Goal: Transaction & Acquisition: Purchase product/service

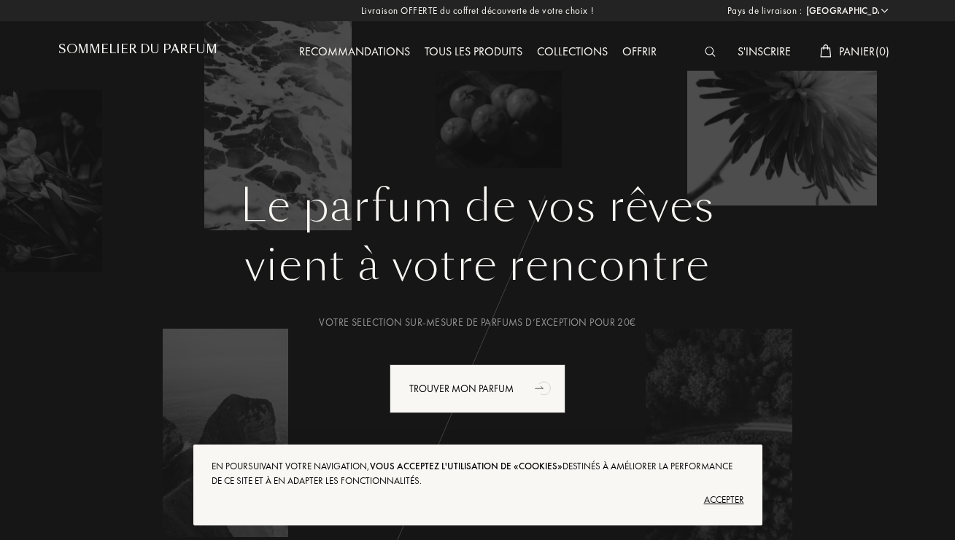
select select "FR"
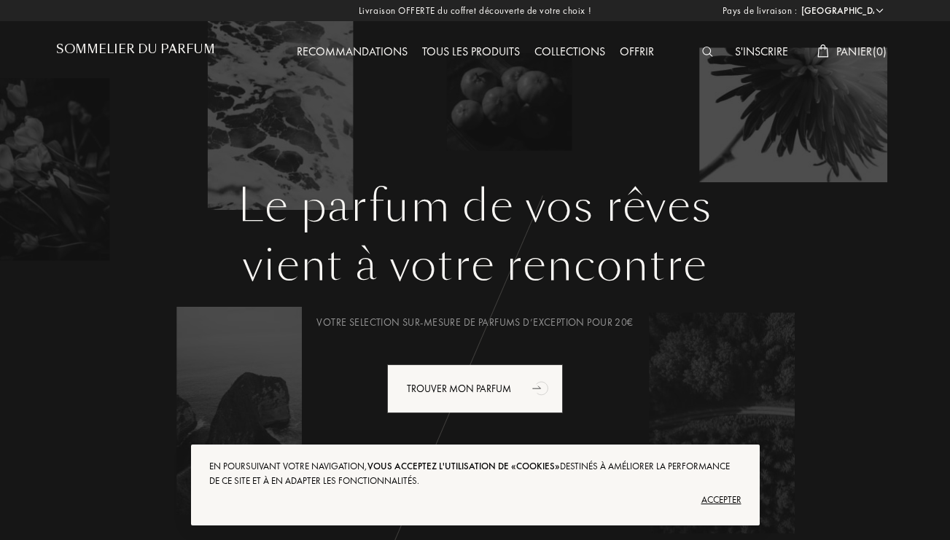
click at [704, 50] on img at bounding box center [707, 52] width 11 height 10
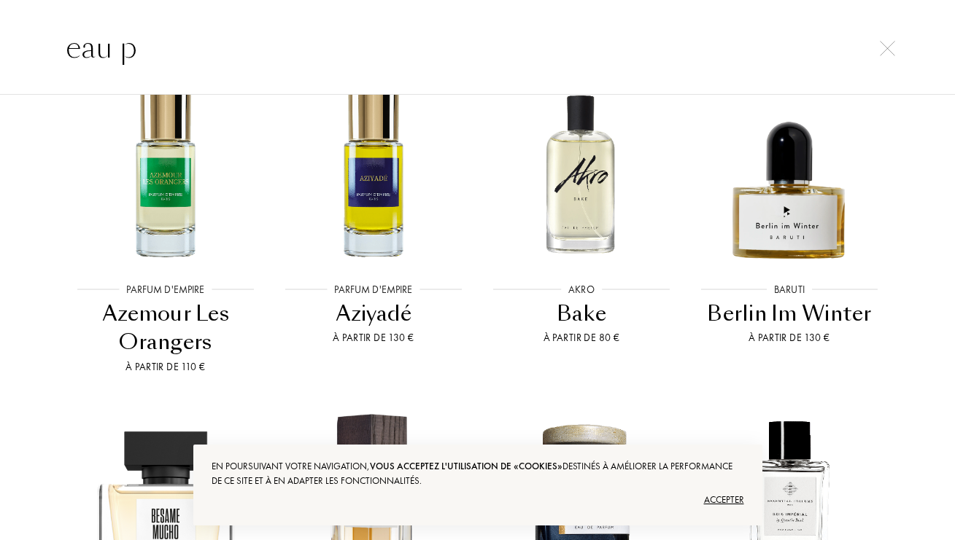
scroll to position [2300, 0]
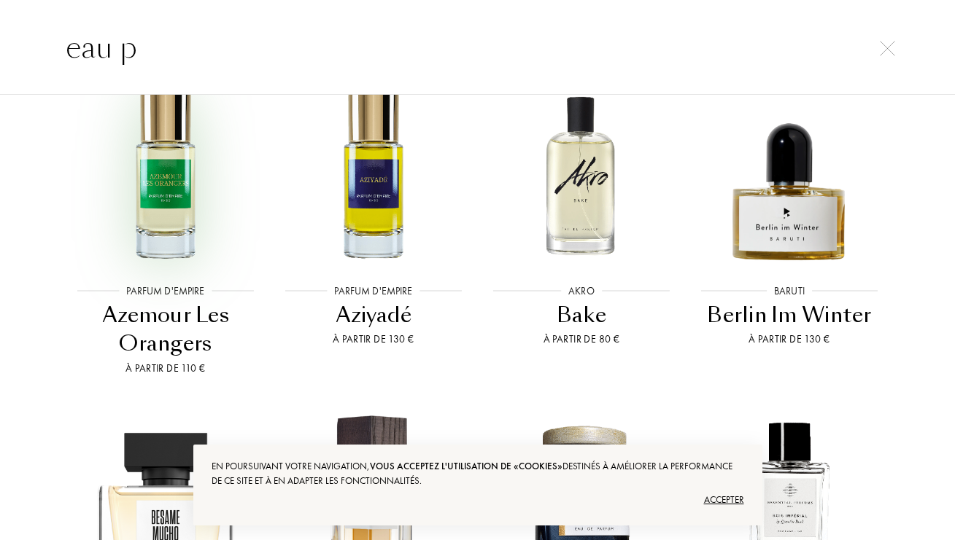
type input "eau p"
click at [156, 194] on img at bounding box center [165, 174] width 187 height 187
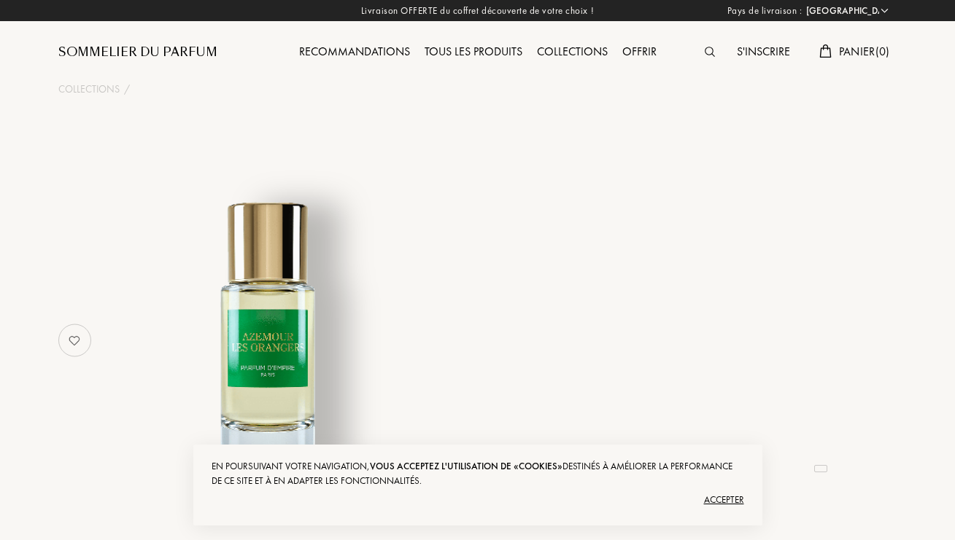
select select "FR"
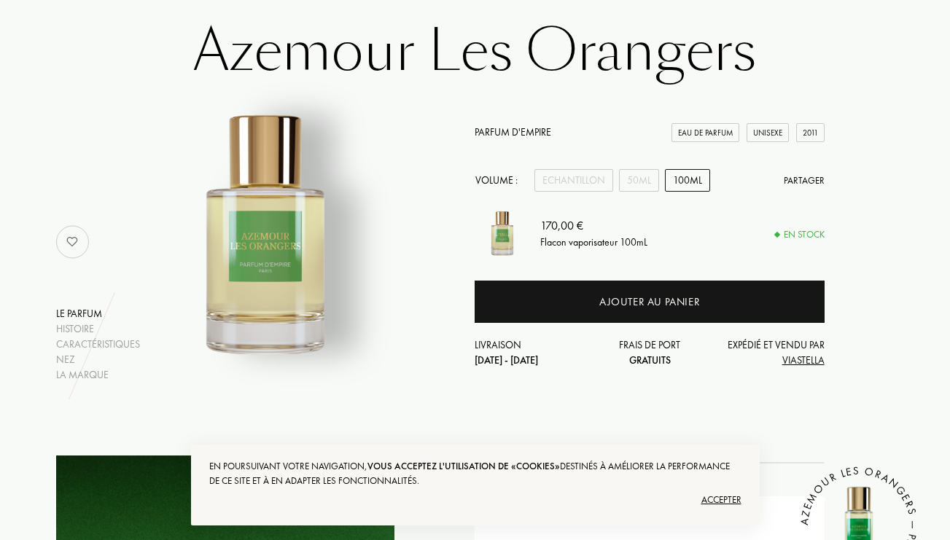
scroll to position [101, 0]
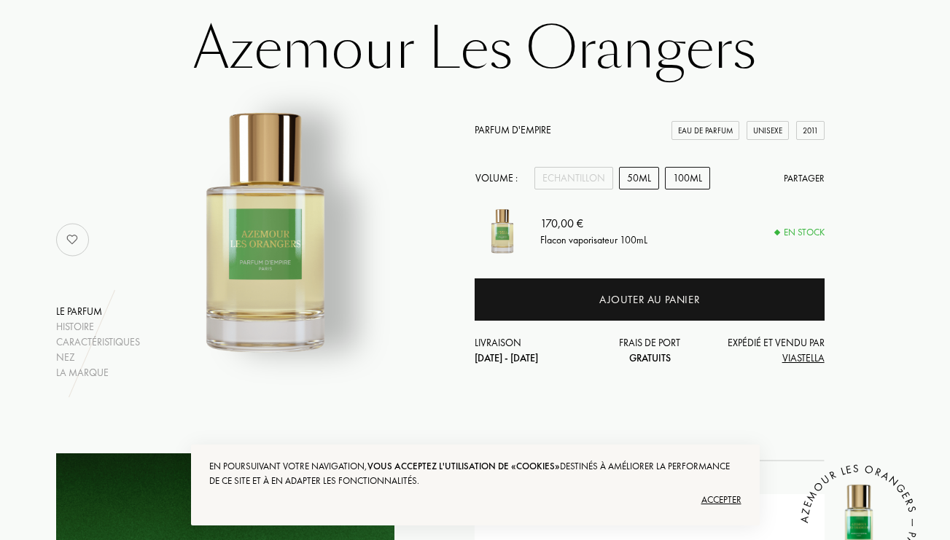
click at [634, 177] on div "50mL" at bounding box center [639, 178] width 40 height 23
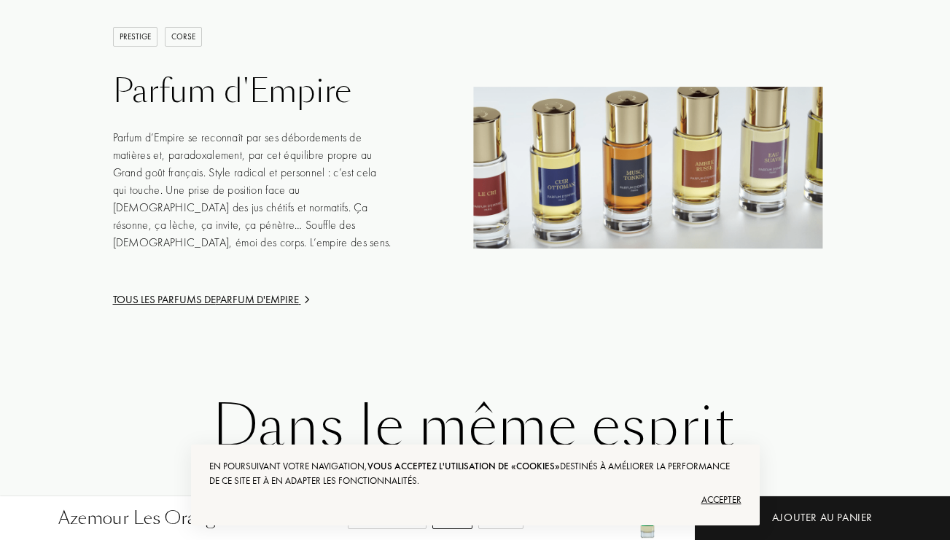
scroll to position [2412, 1]
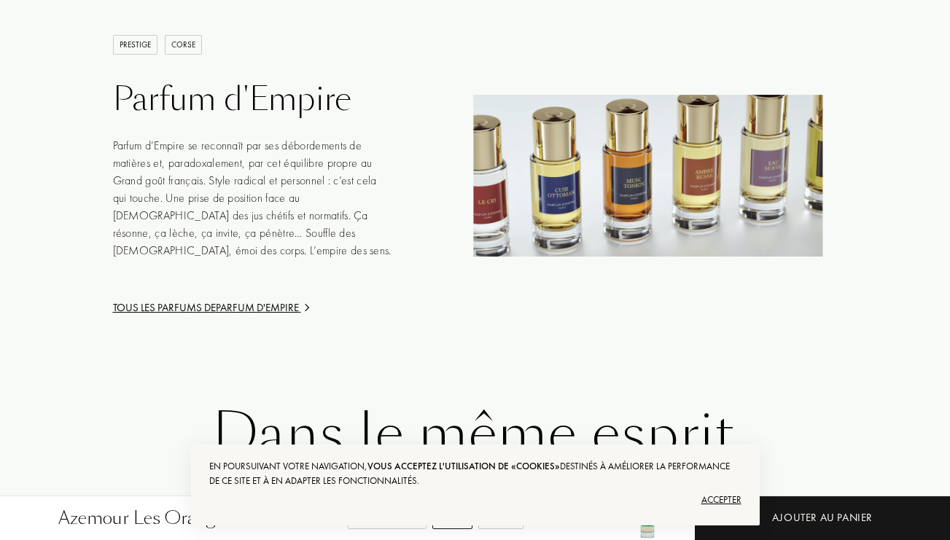
click at [262, 306] on div "Tous les parfums de Parfum d'Empire" at bounding box center [253, 308] width 280 height 17
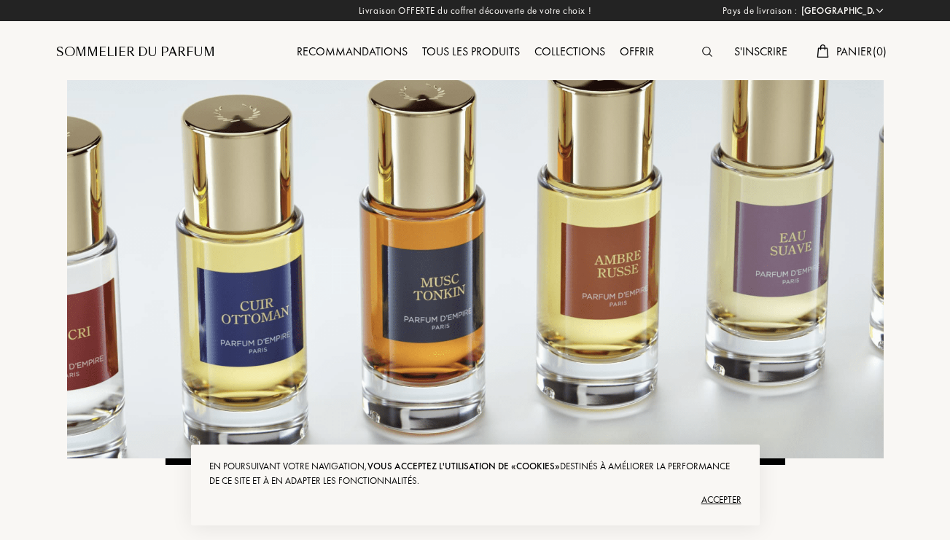
select select "FR"
click at [702, 53] on img at bounding box center [707, 52] width 10 height 10
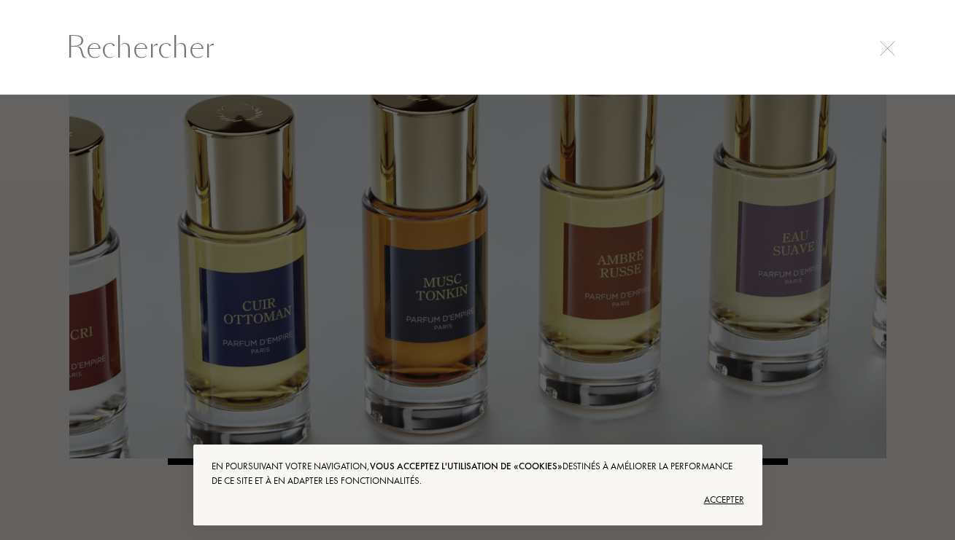
click at [718, 505] on div "Accepter" at bounding box center [477, 500] width 532 height 23
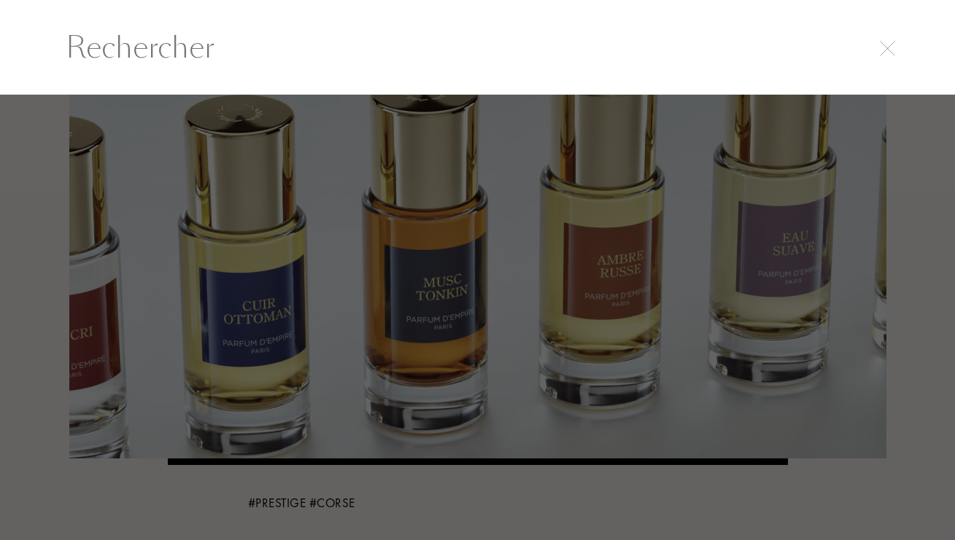
click at [166, 51] on input "text" at bounding box center [477, 48] width 882 height 44
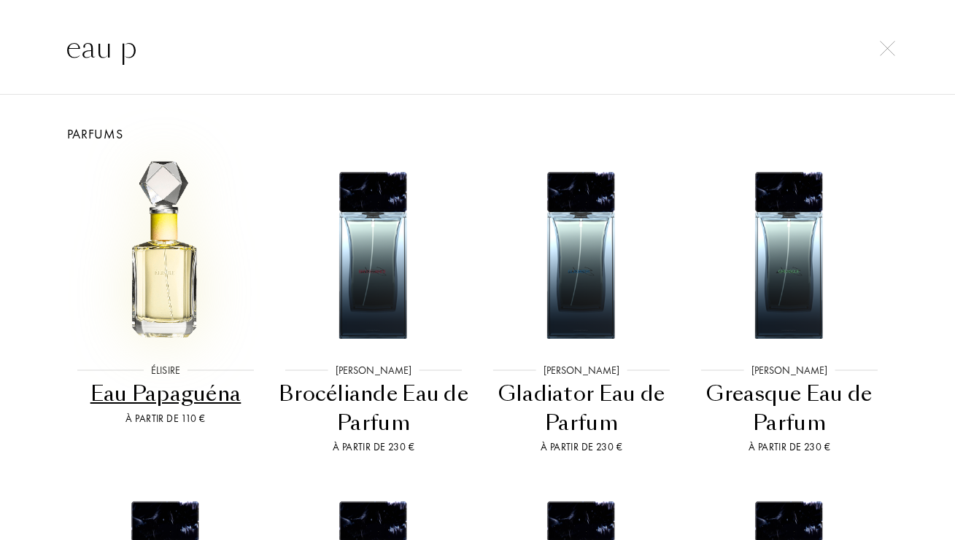
type input "eau p"
click at [166, 243] on img at bounding box center [165, 253] width 187 height 187
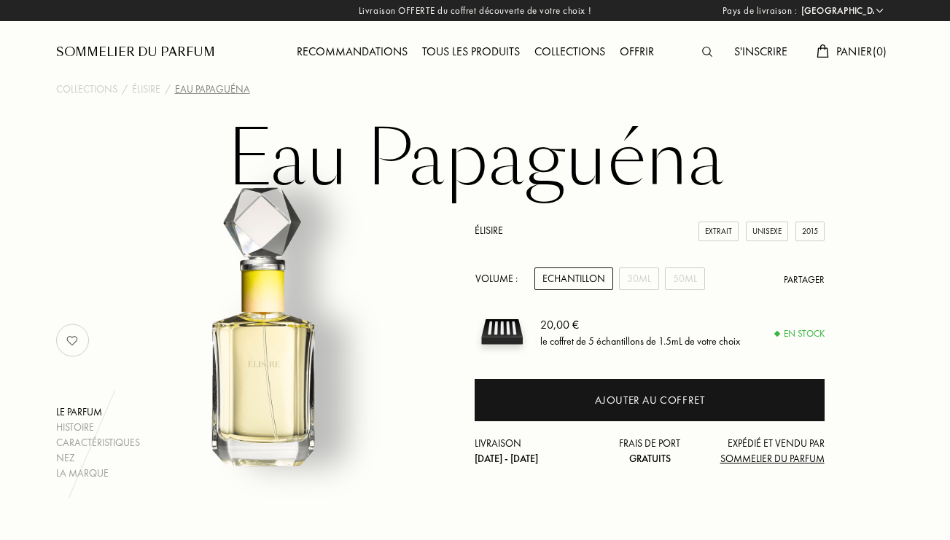
select select "FR"
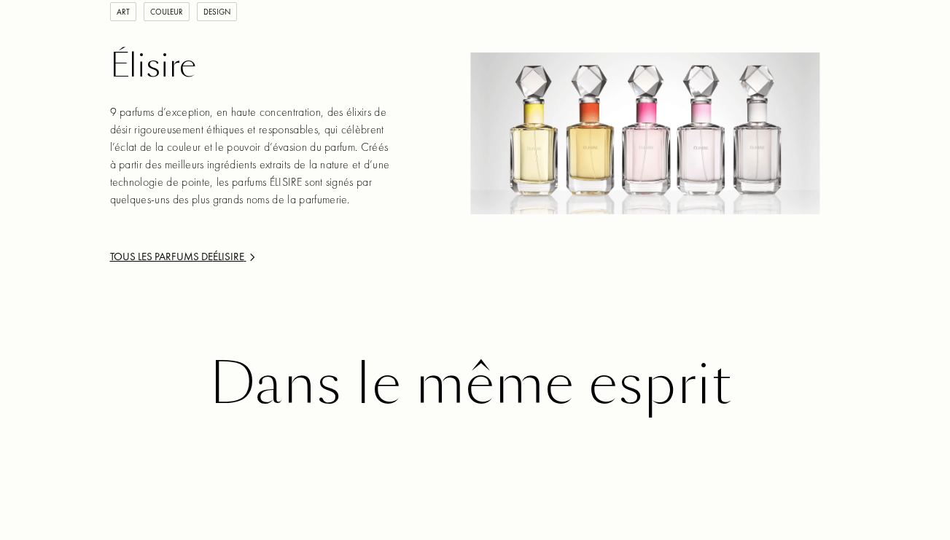
scroll to position [2323, 4]
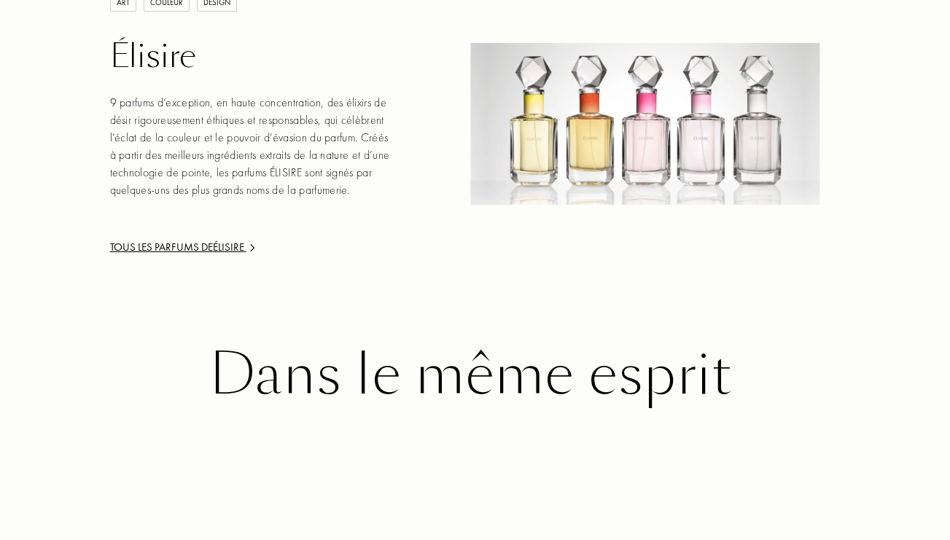
click at [206, 239] on div "Tous les parfums de Élisire" at bounding box center [250, 247] width 280 height 17
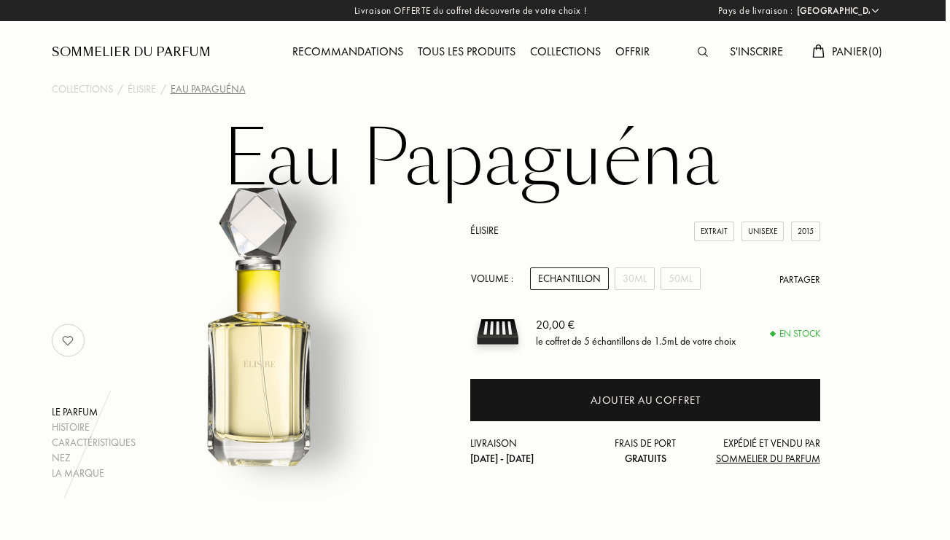
scroll to position [0, 4]
click at [370, 46] on div "Recommandations" at bounding box center [347, 52] width 125 height 19
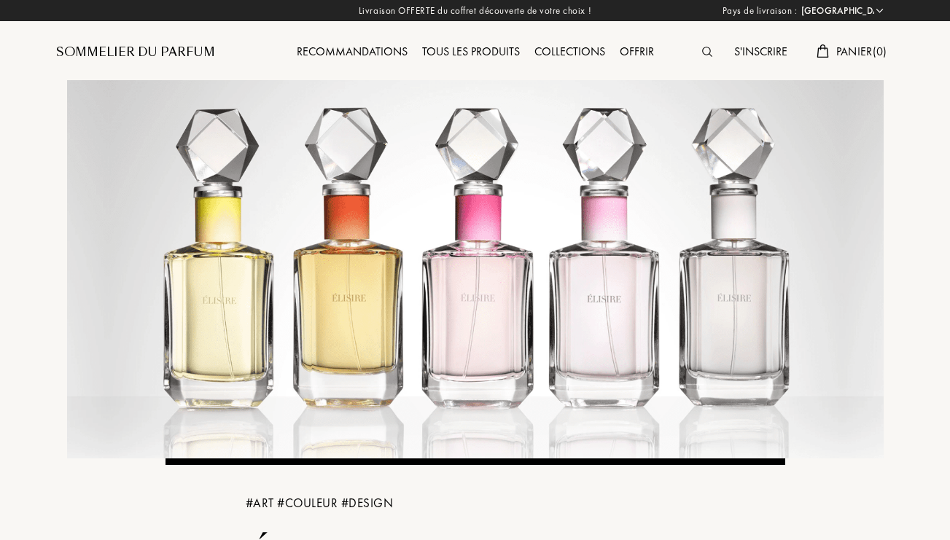
select select "FR"
click at [368, 50] on div "Recommandations" at bounding box center [351, 52] width 125 height 19
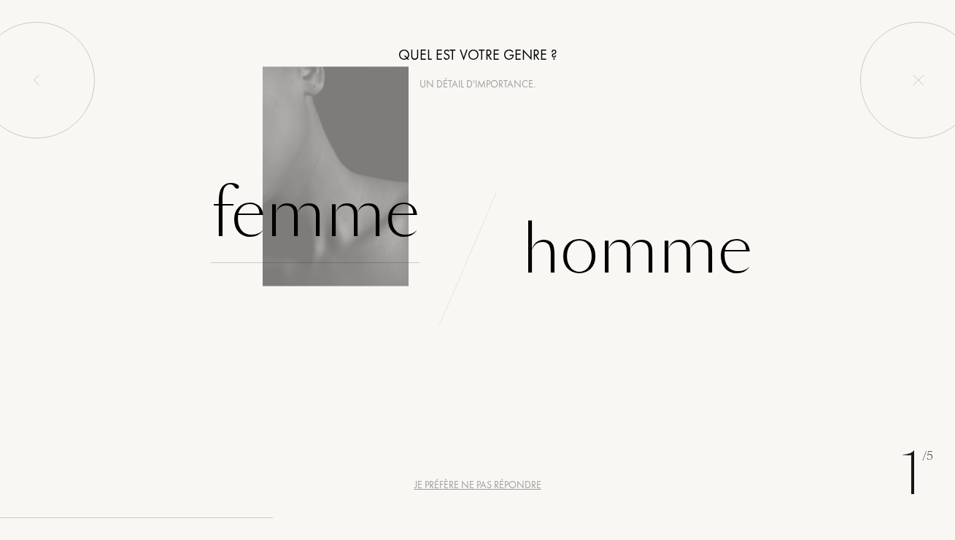
click at [340, 224] on div "Femme" at bounding box center [315, 214] width 209 height 98
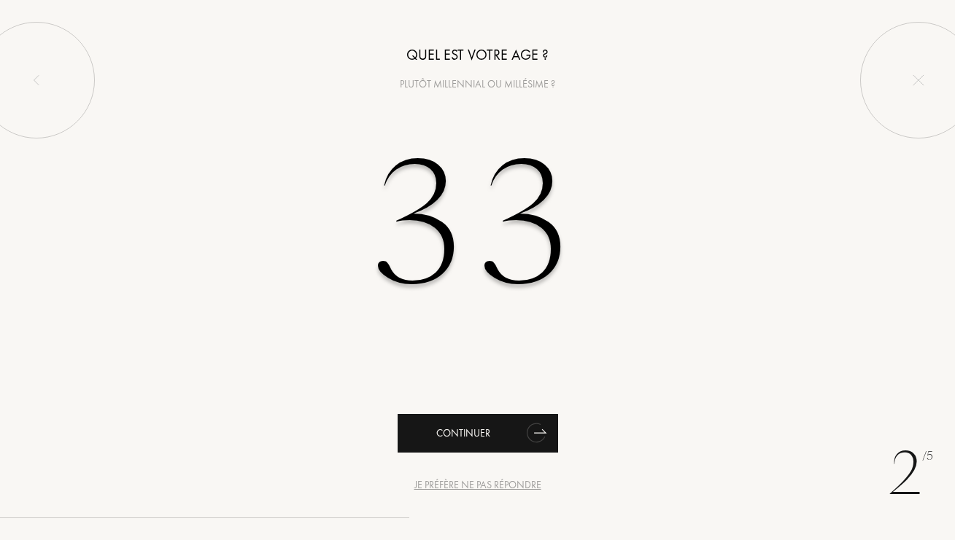
type input "33"
click at [517, 432] on div "Continuer" at bounding box center [477, 433] width 160 height 39
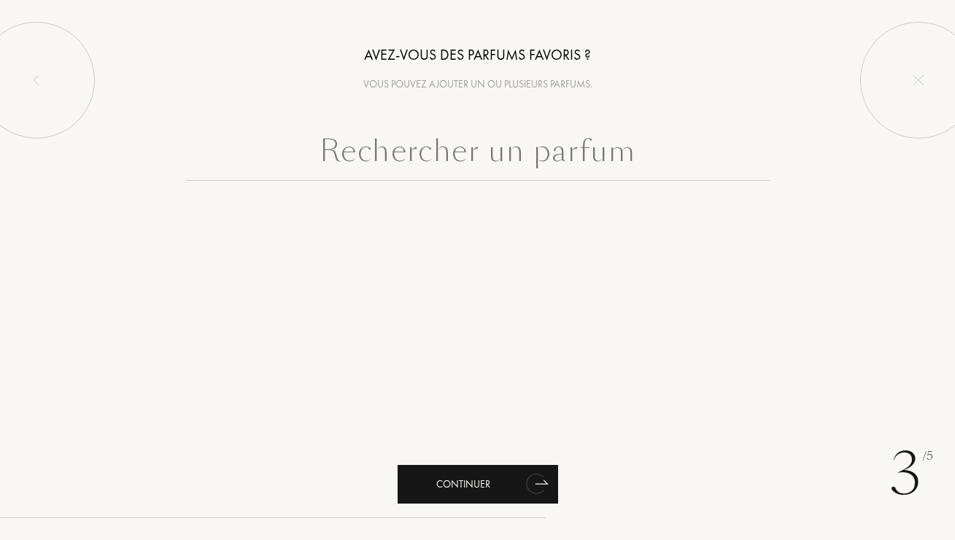
click at [537, 486] on icon "animation" at bounding box center [535, 484] width 18 height 20
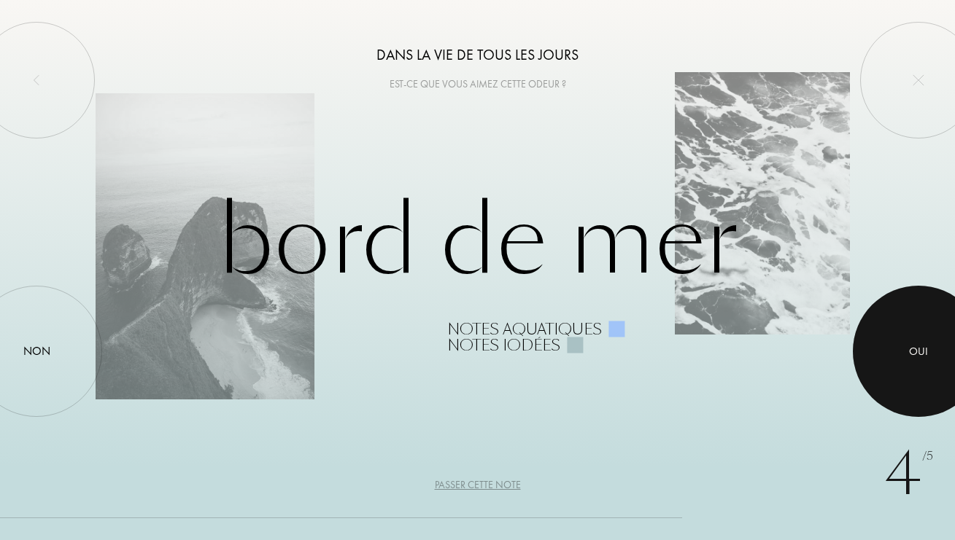
click at [898, 368] on div at bounding box center [917, 351] width 131 height 131
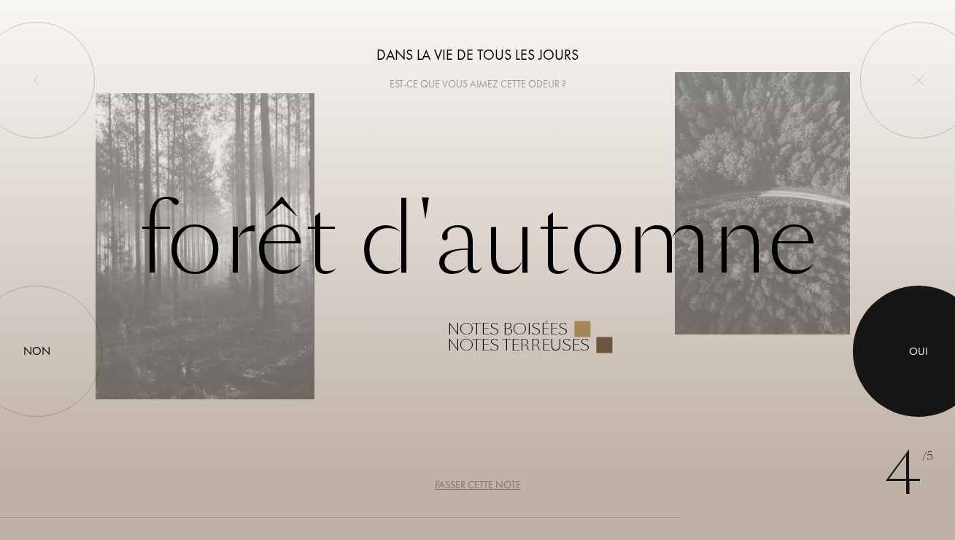
click at [898, 368] on div at bounding box center [917, 351] width 131 height 131
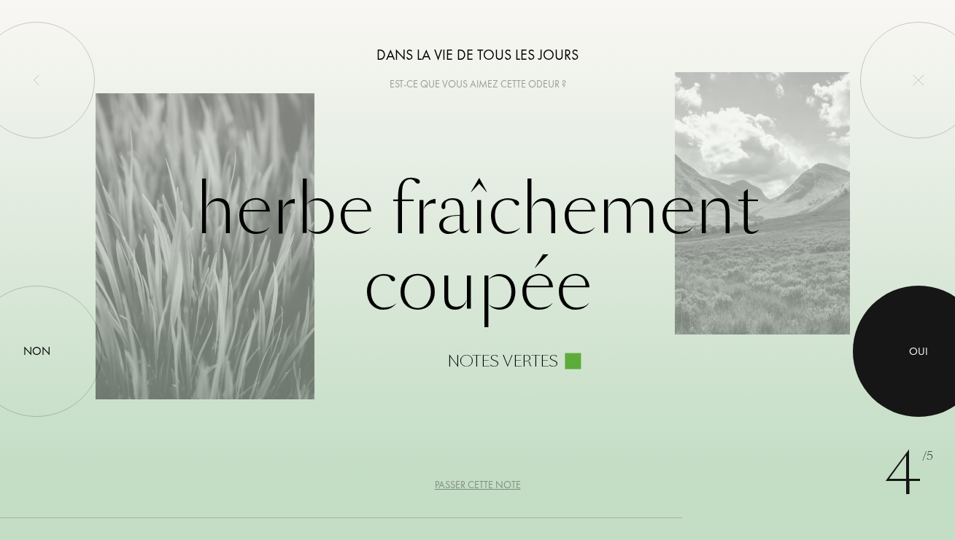
click at [898, 368] on div at bounding box center [917, 351] width 131 height 131
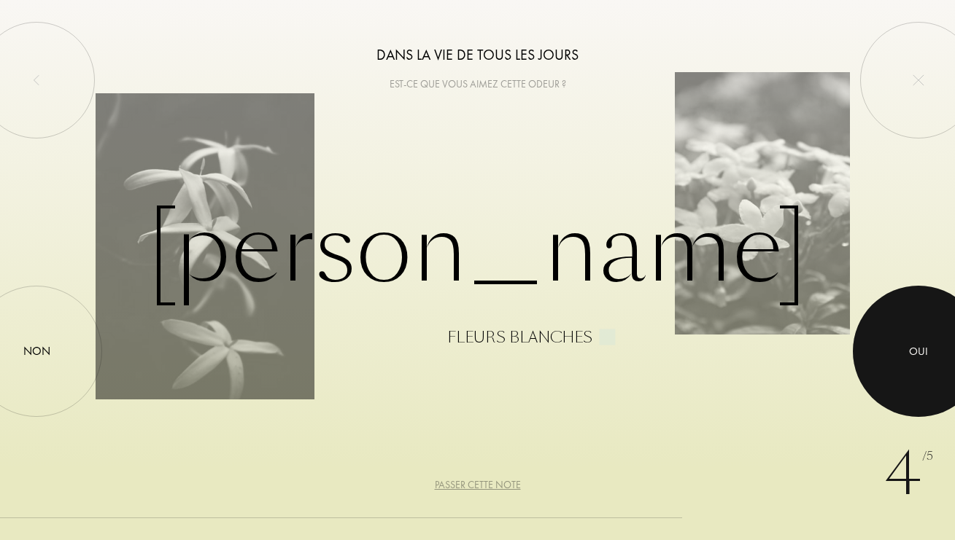
click at [898, 368] on div at bounding box center [917, 351] width 131 height 131
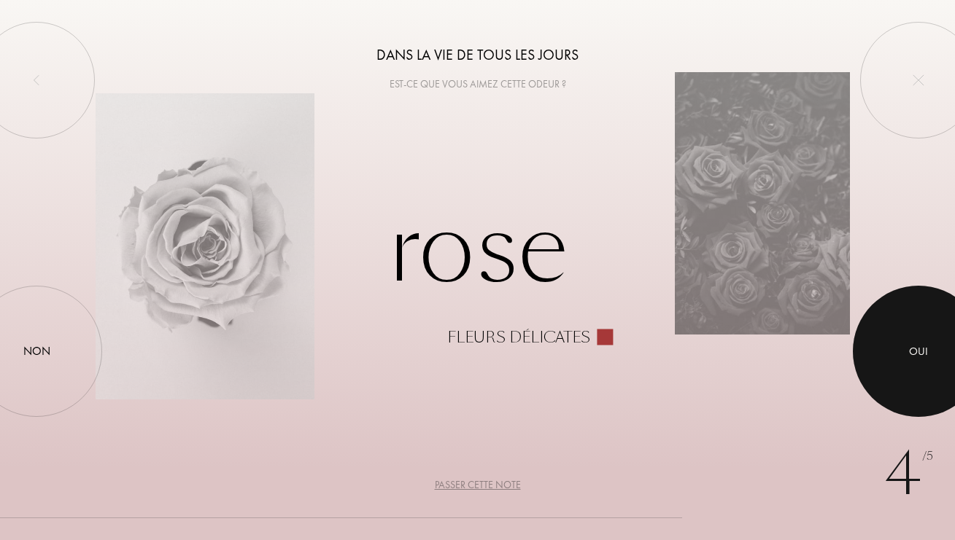
click at [898, 368] on div at bounding box center [917, 351] width 131 height 131
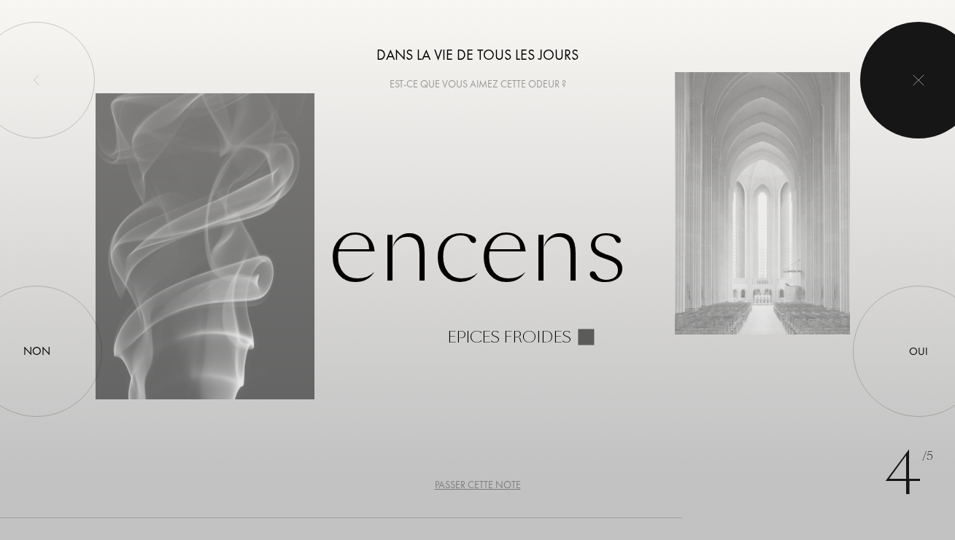
click at [890, 78] on div at bounding box center [918, 80] width 117 height 117
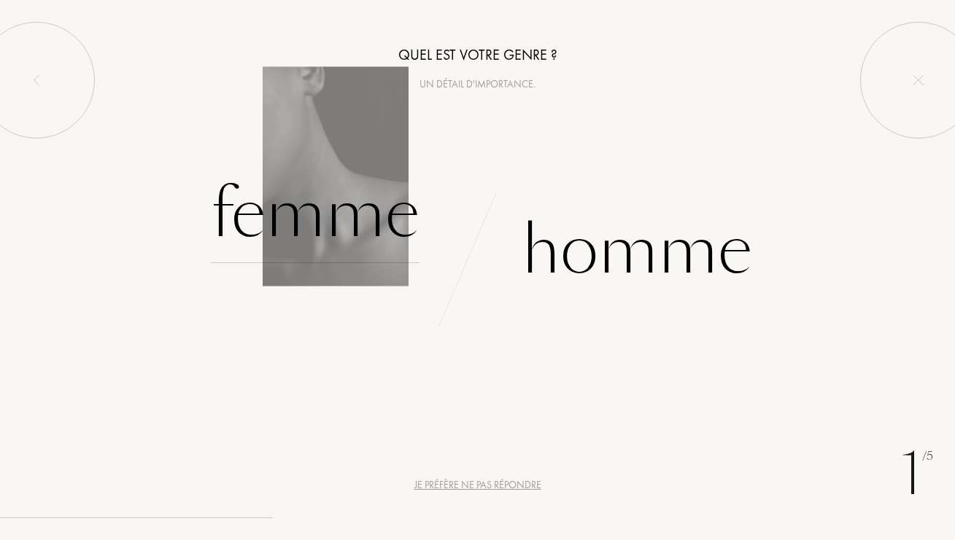
click at [316, 244] on div "Femme" at bounding box center [315, 214] width 209 height 98
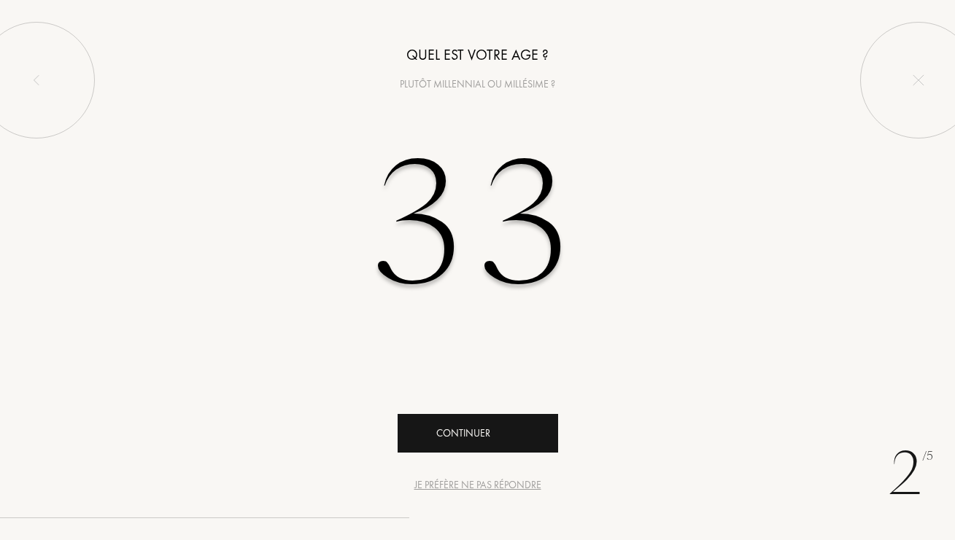
type input "33"
click at [507, 419] on div "Continuer" at bounding box center [477, 433] width 160 height 39
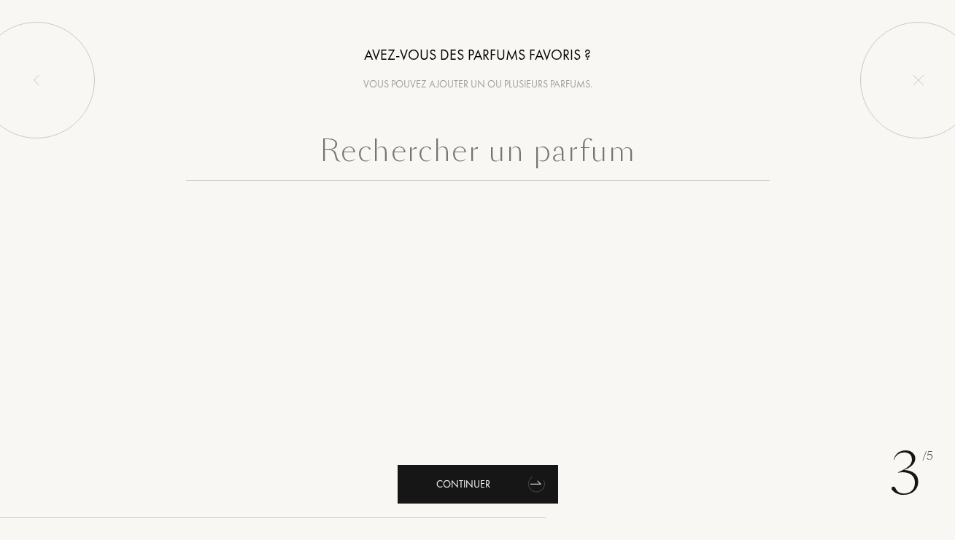
click at [467, 485] on div "Continuer" at bounding box center [477, 484] width 160 height 39
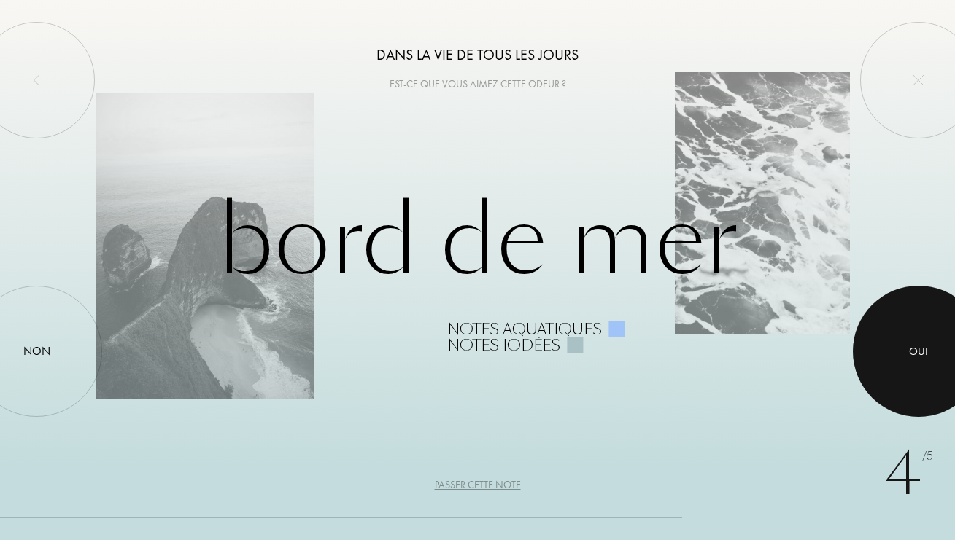
click at [889, 346] on div at bounding box center [917, 351] width 131 height 131
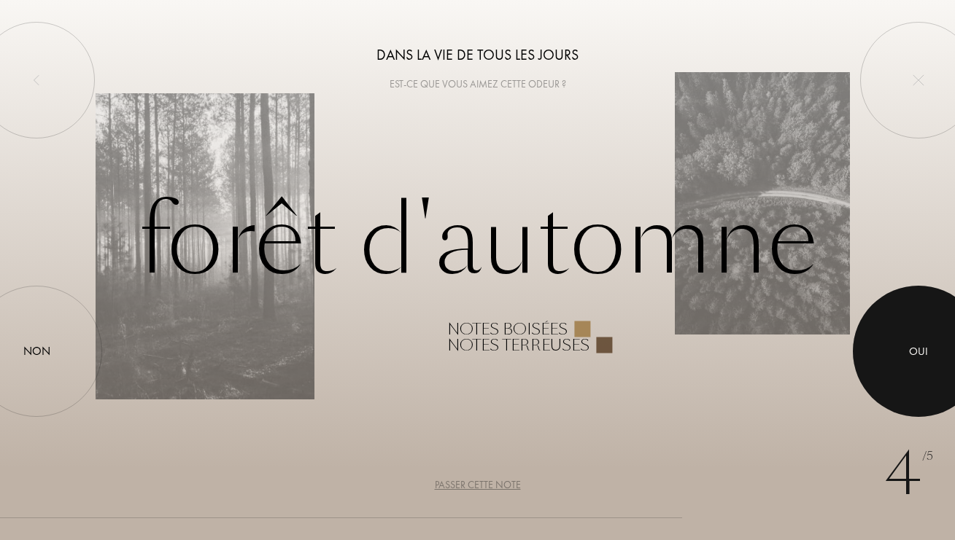
click at [889, 346] on div at bounding box center [917, 351] width 131 height 131
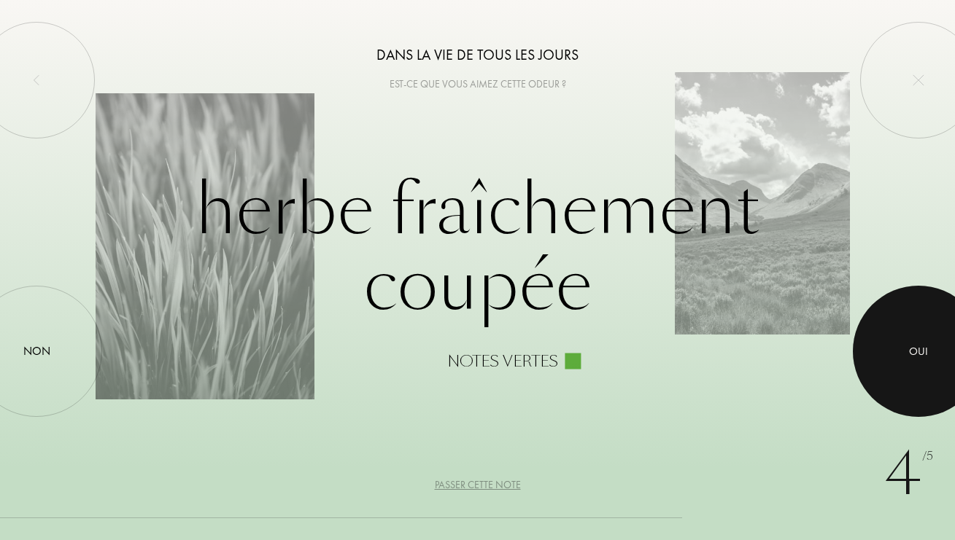
click at [889, 346] on div at bounding box center [917, 351] width 131 height 131
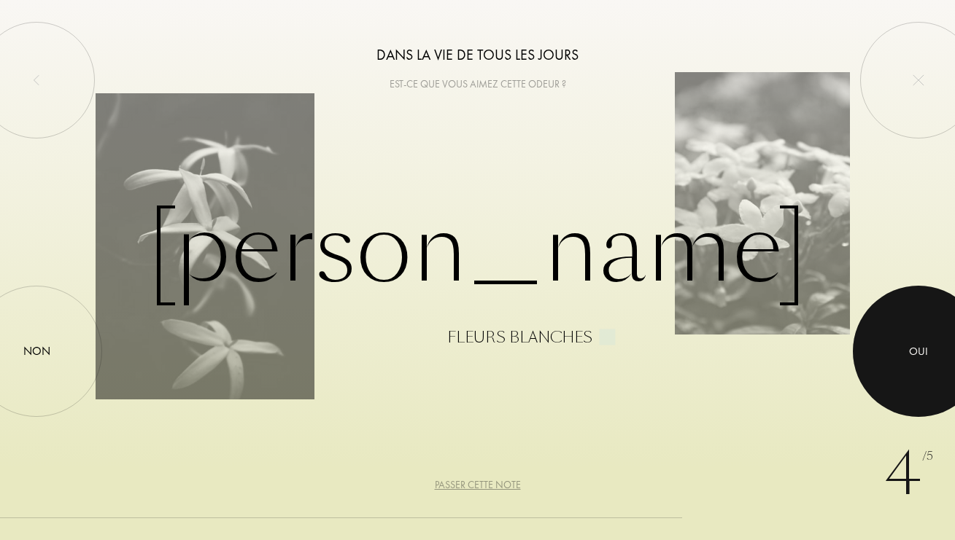
click at [889, 346] on div at bounding box center [917, 351] width 131 height 131
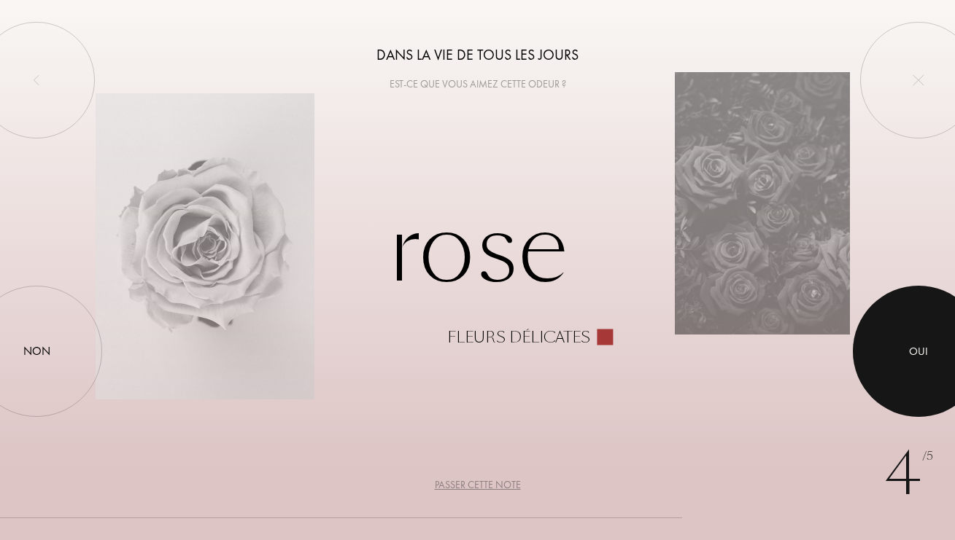
click at [889, 346] on div at bounding box center [917, 351] width 131 height 131
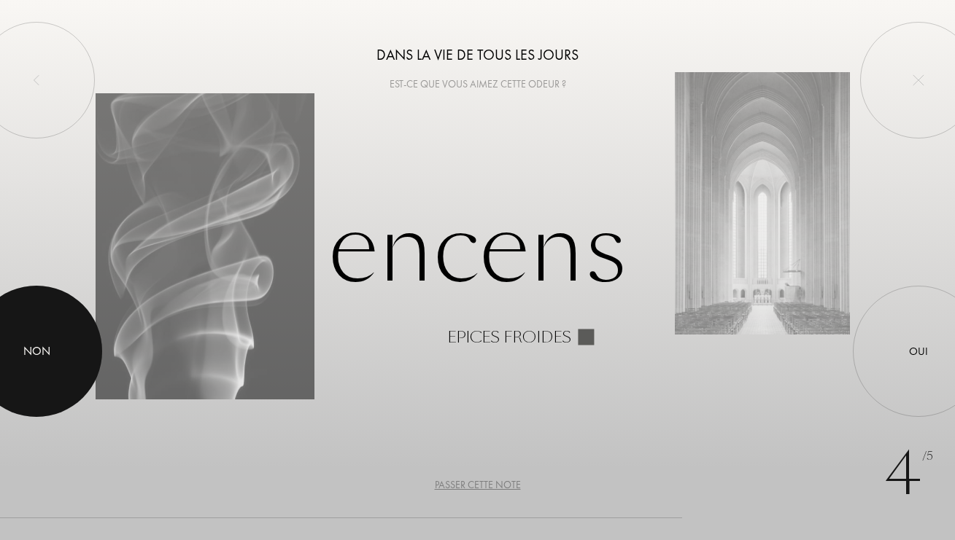
click at [41, 343] on div "Non" at bounding box center [36, 352] width 27 height 18
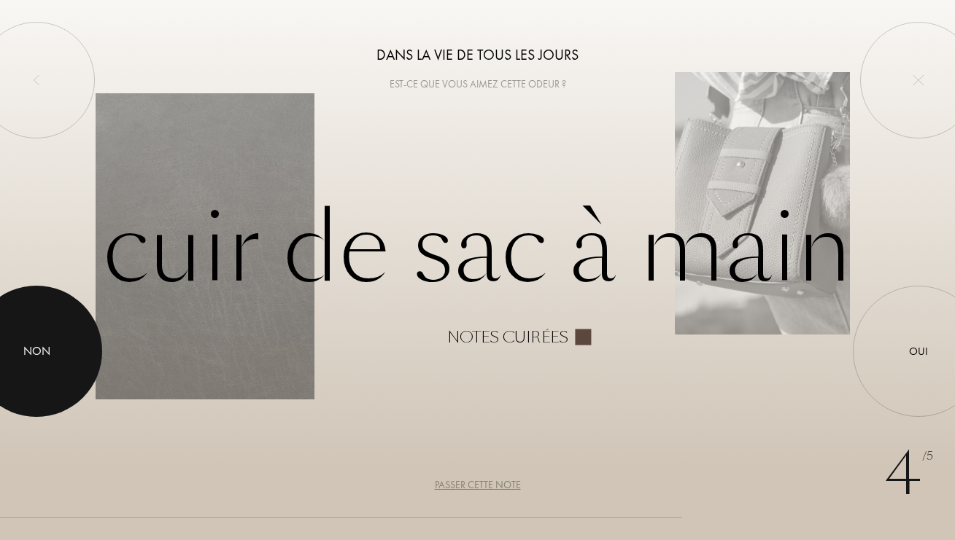
click at [49, 324] on div at bounding box center [36, 351] width 131 height 131
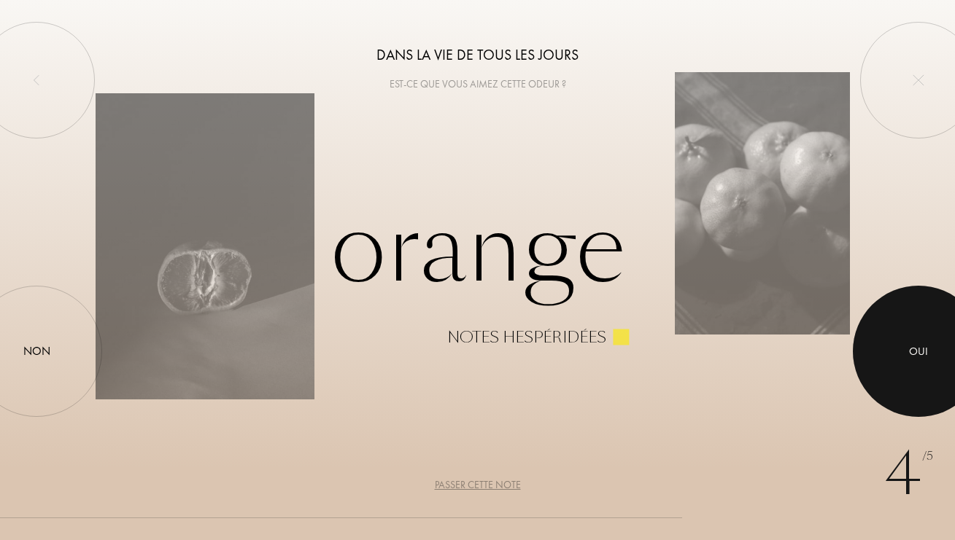
click at [909, 369] on div at bounding box center [917, 351] width 131 height 131
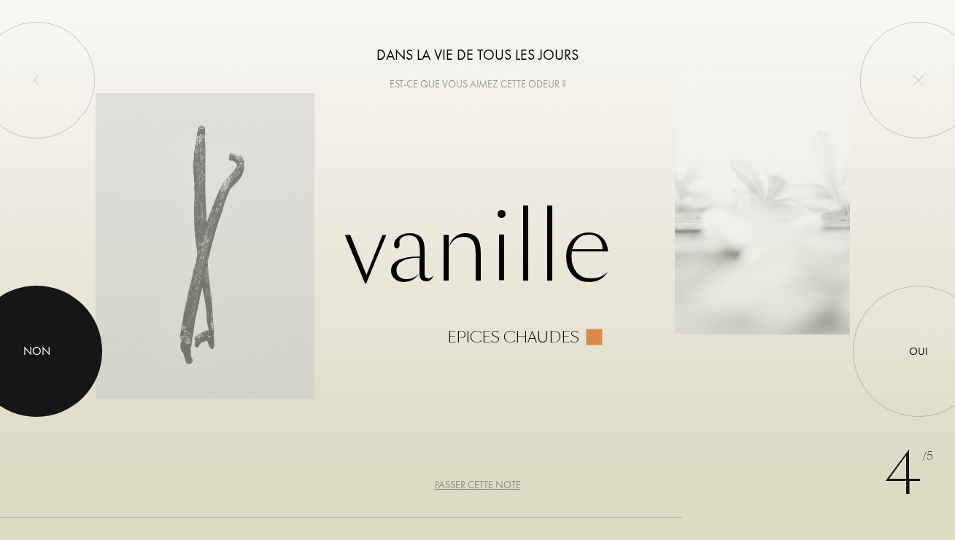
click at [64, 358] on div at bounding box center [36, 351] width 131 height 131
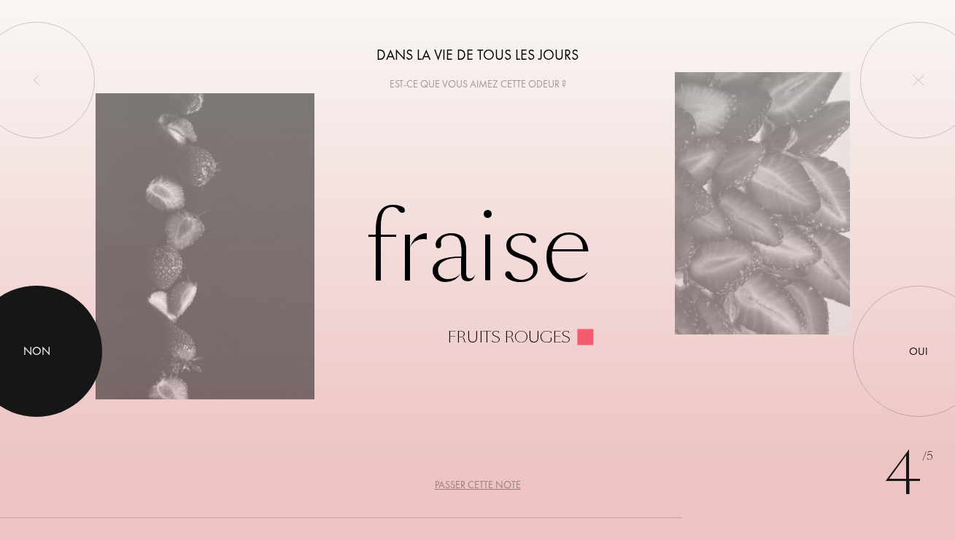
click at [36, 364] on div at bounding box center [36, 351] width 131 height 131
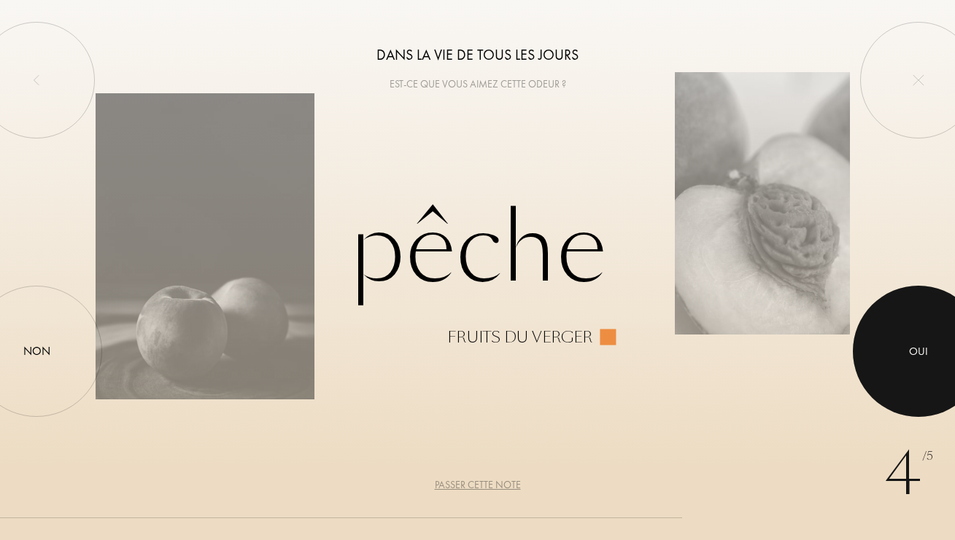
click at [904, 381] on div at bounding box center [917, 351] width 131 height 131
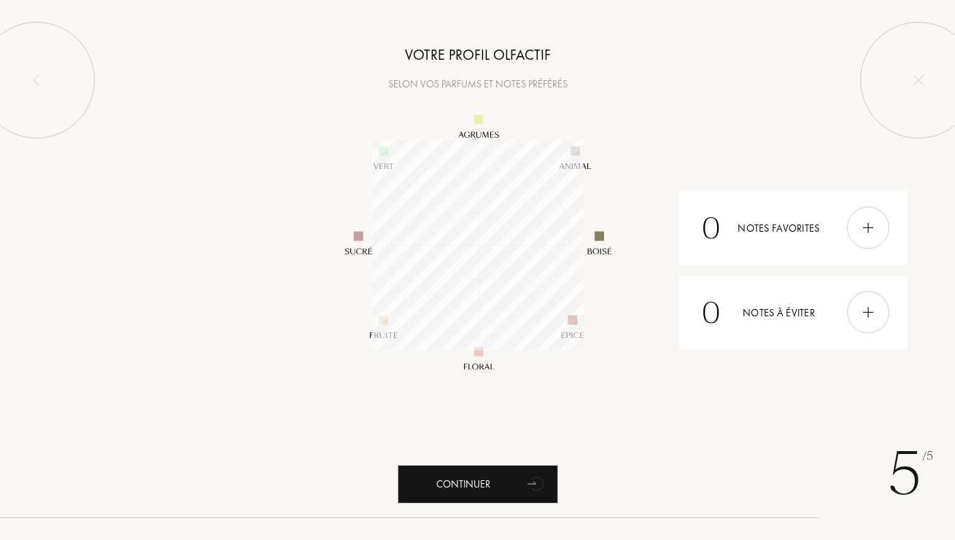
scroll to position [211, 211]
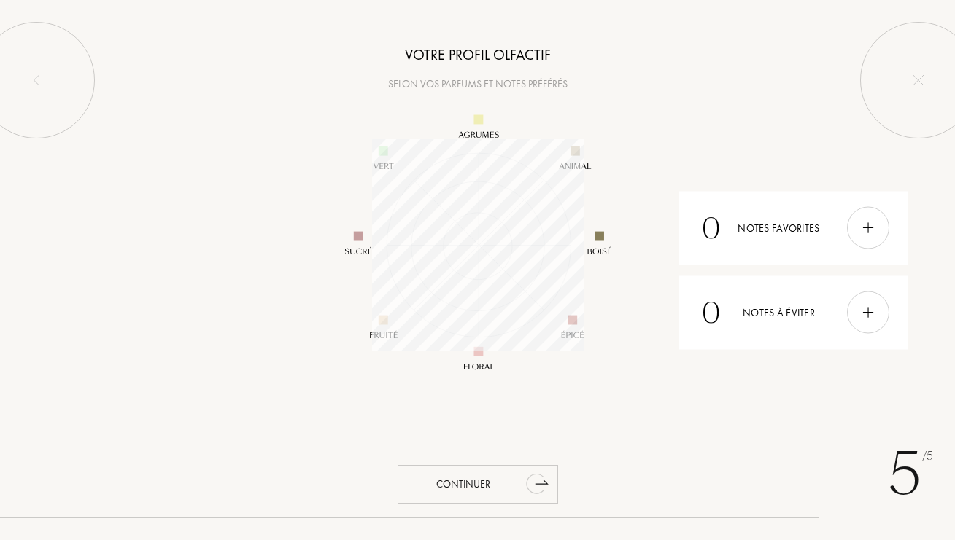
click at [526, 489] on icon "animation" at bounding box center [536, 483] width 29 height 29
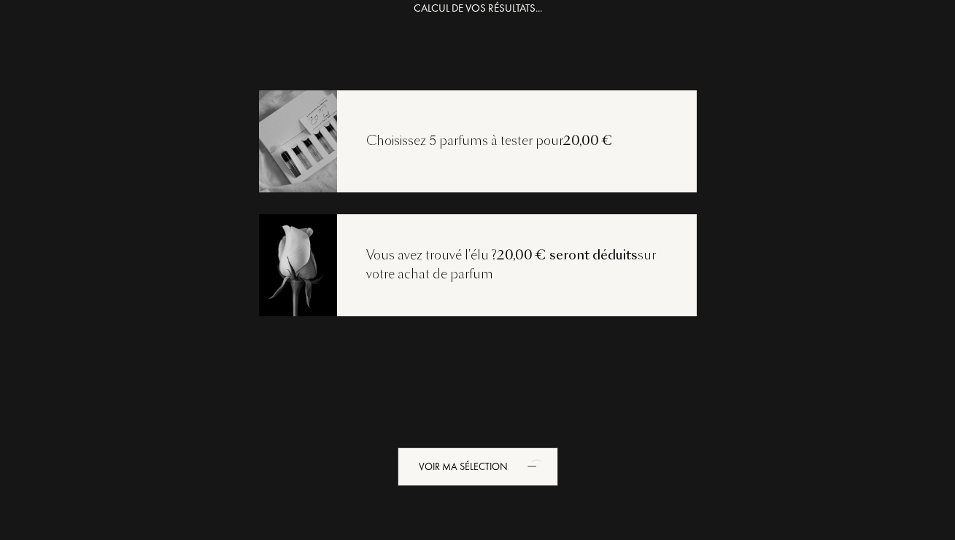
scroll to position [29, 0]
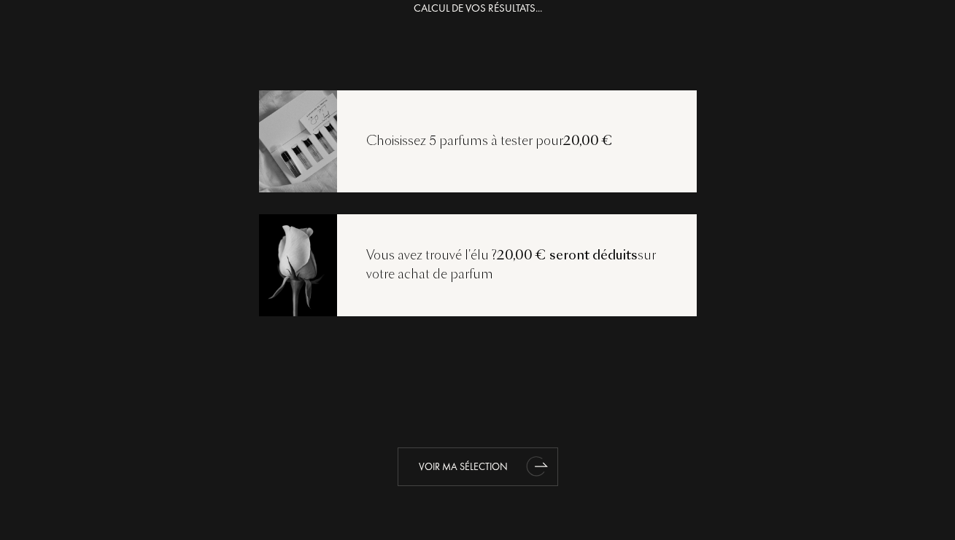
click at [501, 469] on div "Voir ma sélection" at bounding box center [477, 467] width 160 height 39
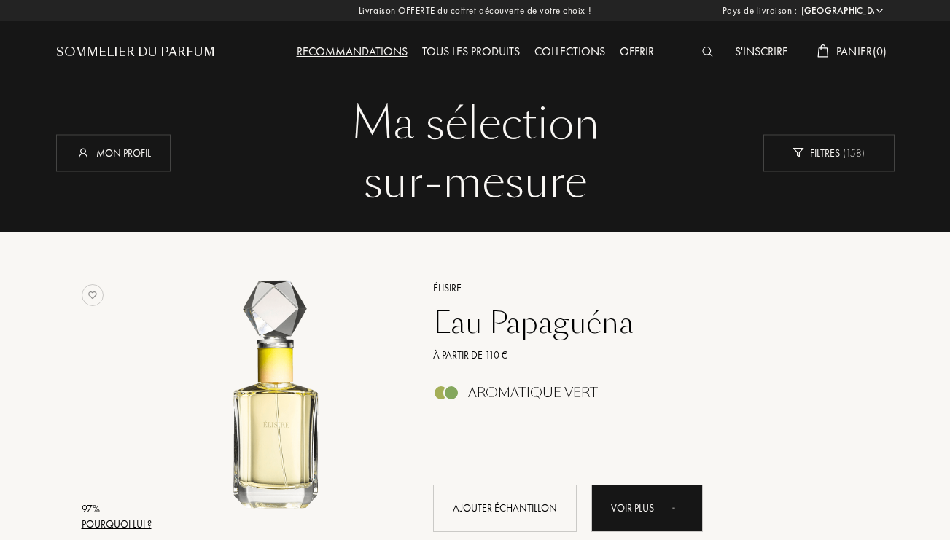
select select "FR"
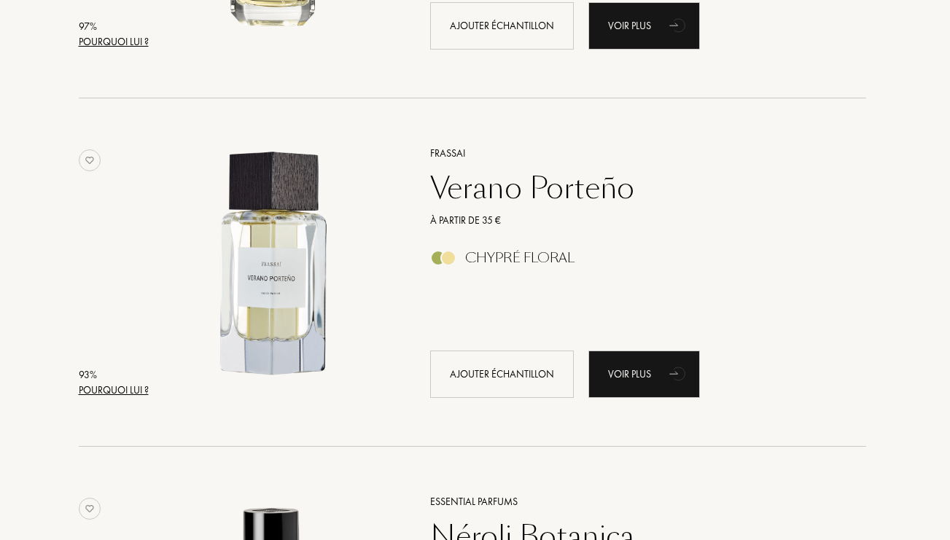
scroll to position [489, 3]
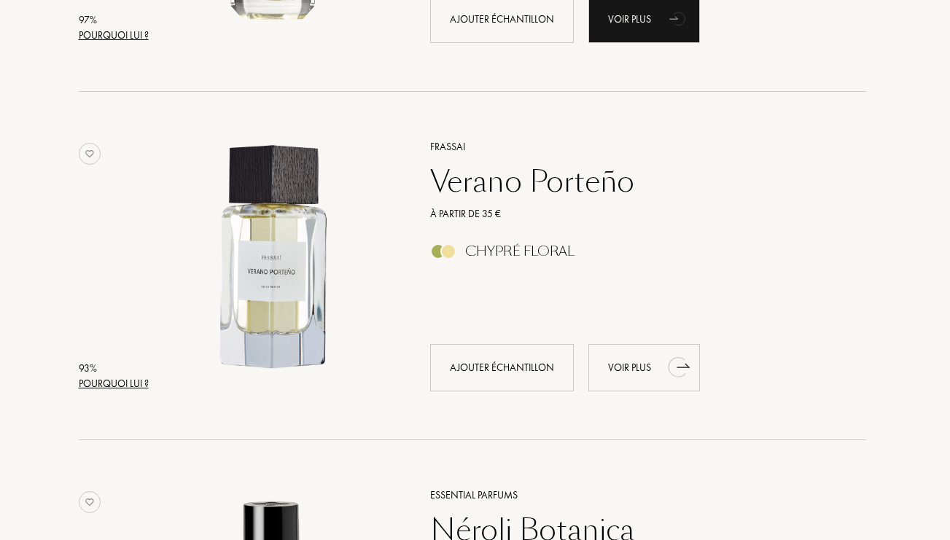
click at [637, 367] on div "Voir plus" at bounding box center [644, 367] width 112 height 47
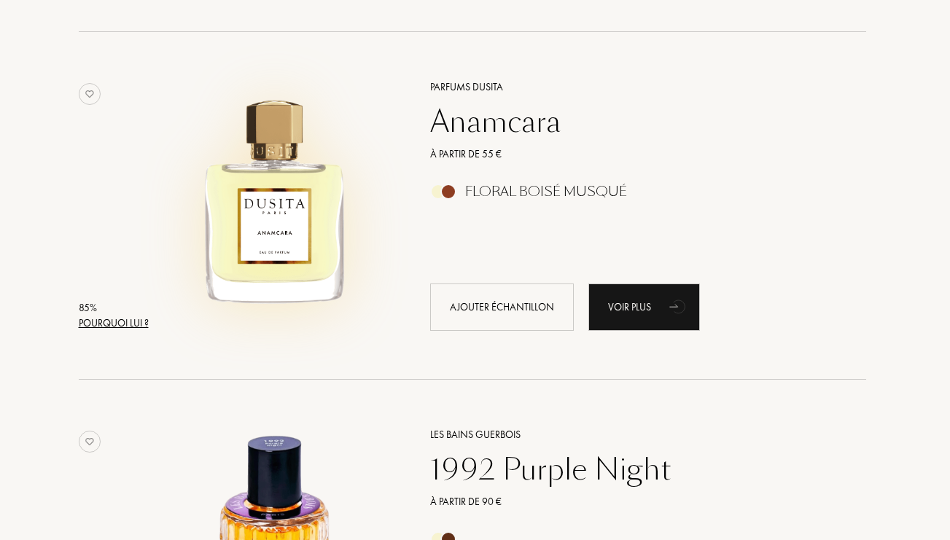
scroll to position [2989, 3]
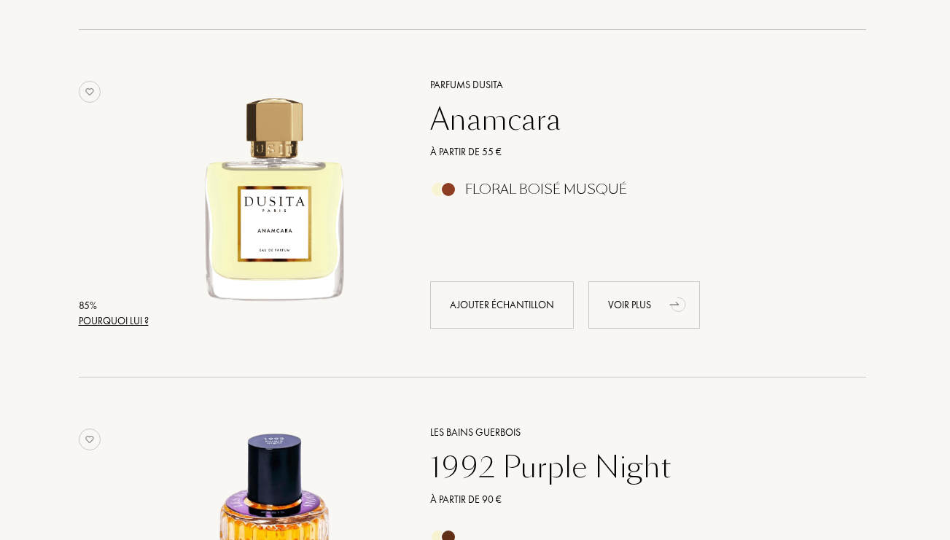
click at [640, 311] on div "Voir plus" at bounding box center [644, 304] width 112 height 47
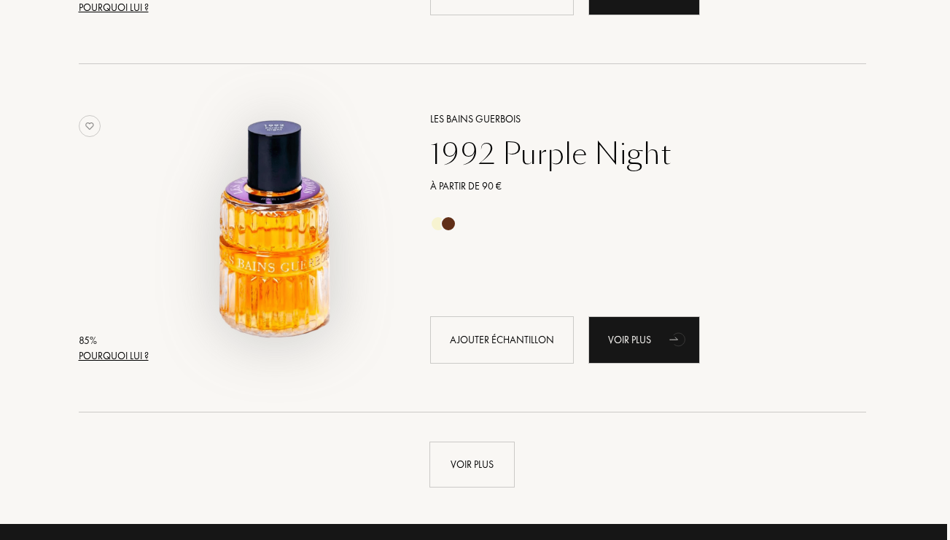
scroll to position [3308, 3]
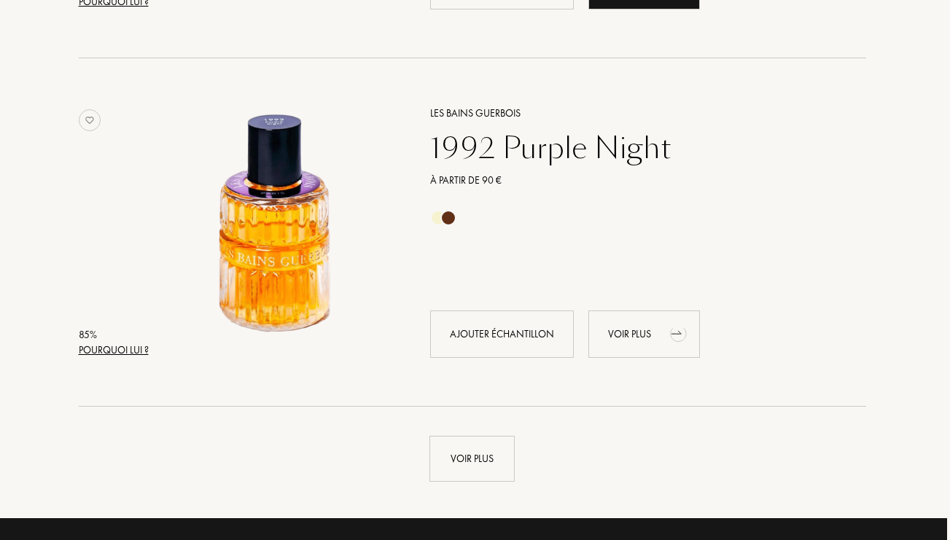
click at [648, 335] on div "Voir plus" at bounding box center [644, 334] width 112 height 47
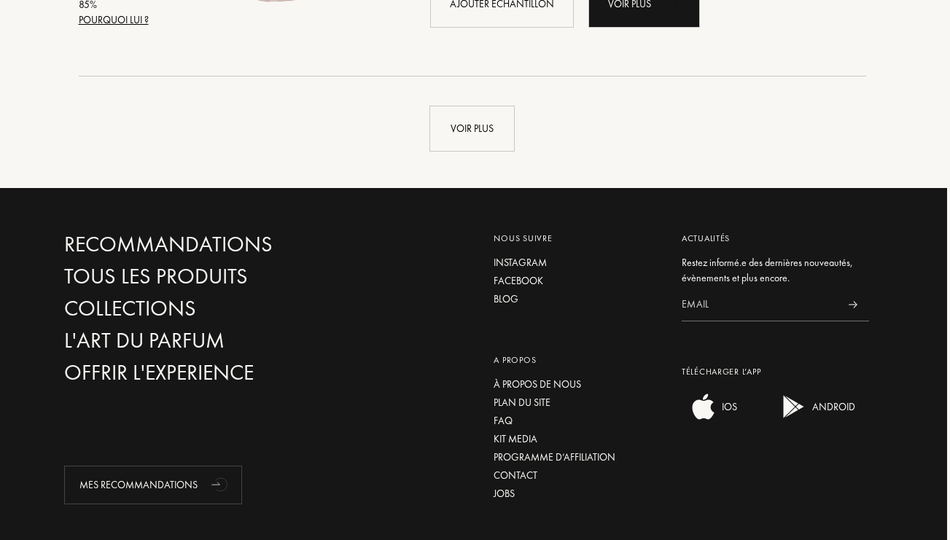
scroll to position [3642, 3]
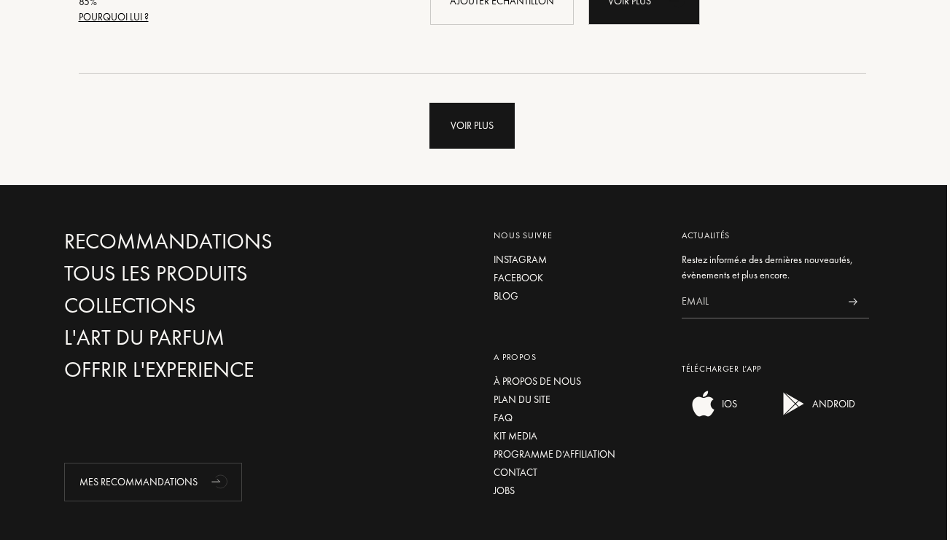
click at [447, 131] on div "Voir plus" at bounding box center [472, 126] width 85 height 46
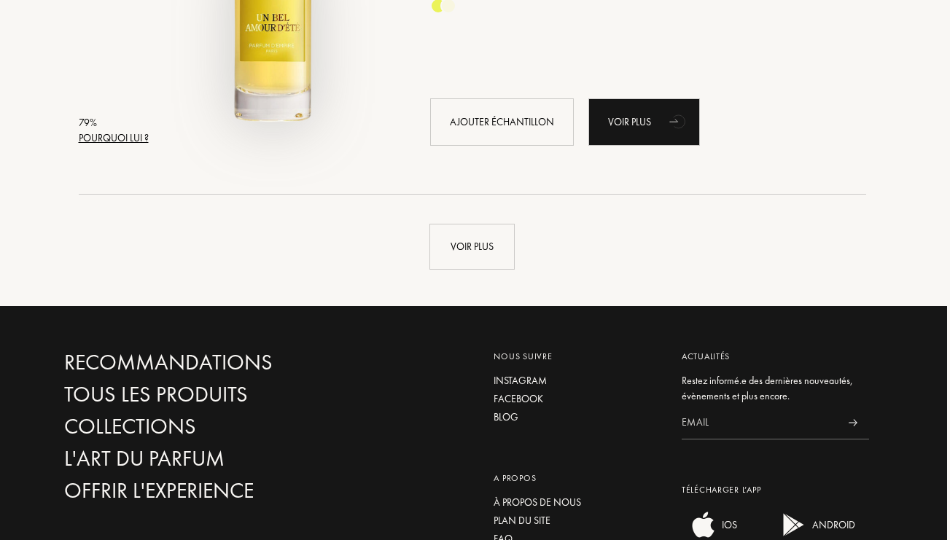
scroll to position [7005, 3]
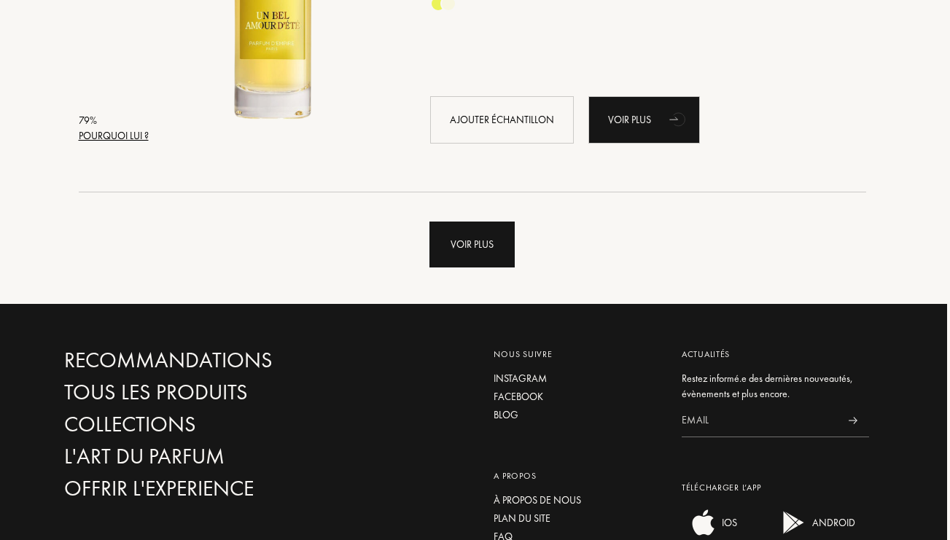
click at [446, 242] on div "Voir plus" at bounding box center [472, 245] width 85 height 46
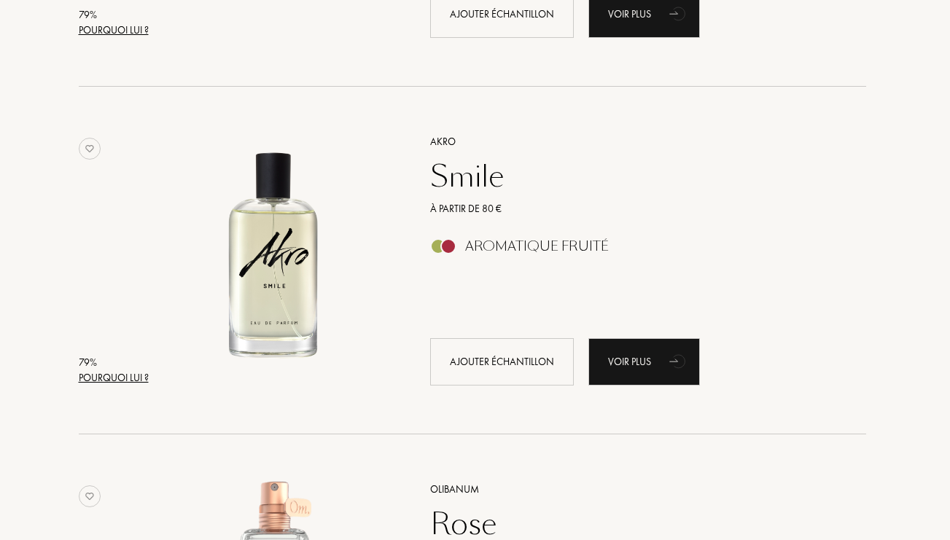
scroll to position [7813, 3]
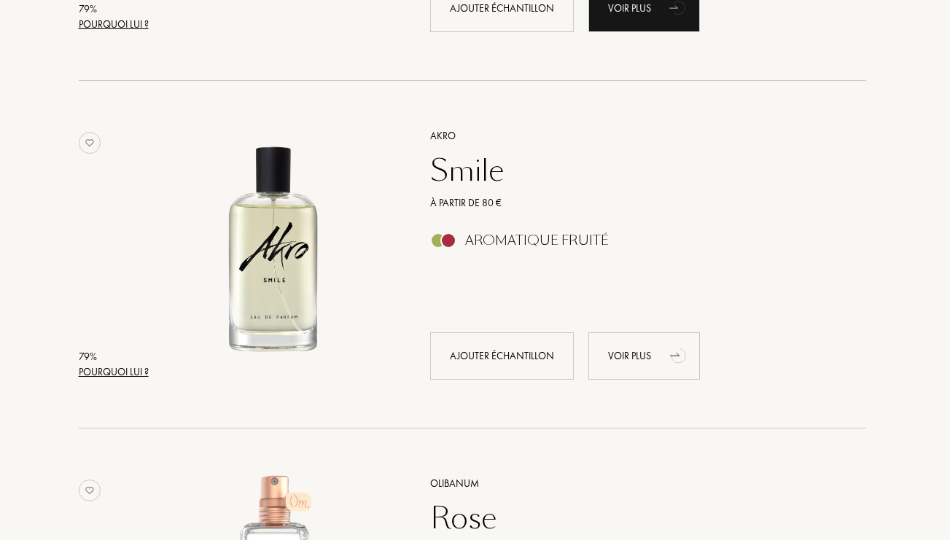
click at [629, 362] on div "Voir plus" at bounding box center [644, 356] width 112 height 47
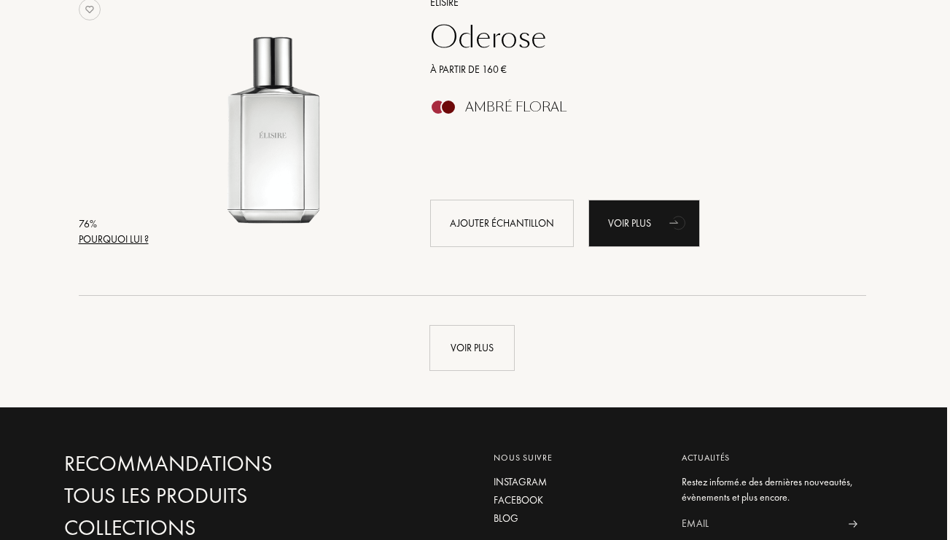
scroll to position [10385, 3]
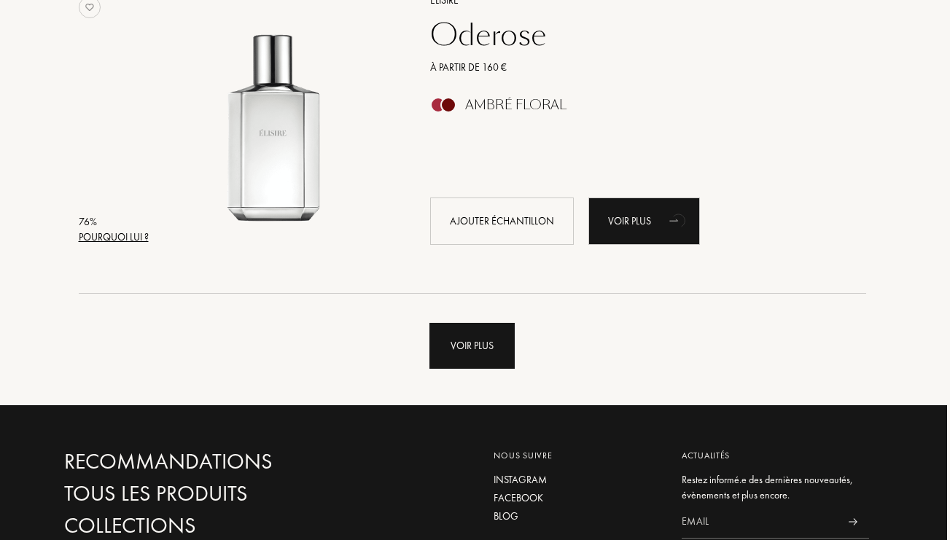
click at [496, 335] on div "Voir plus" at bounding box center [472, 346] width 85 height 46
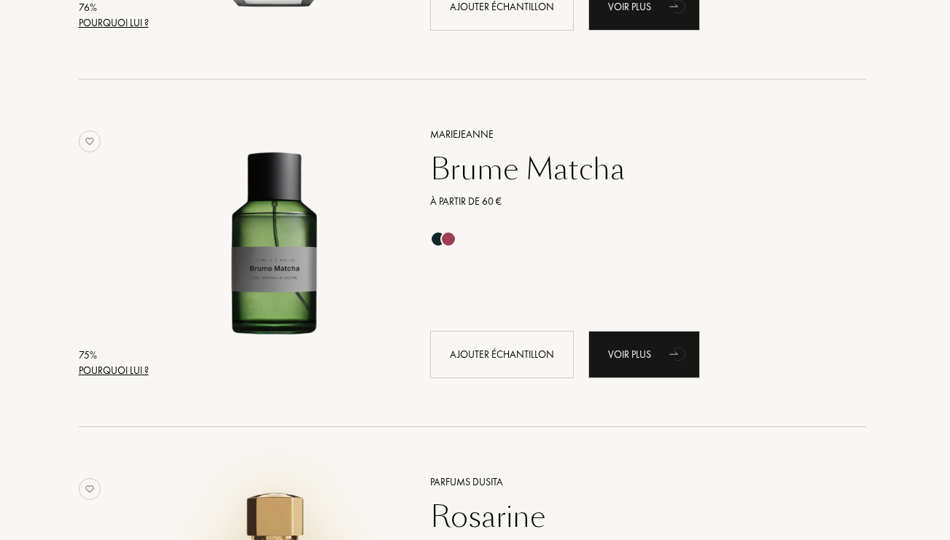
scroll to position [10596, 3]
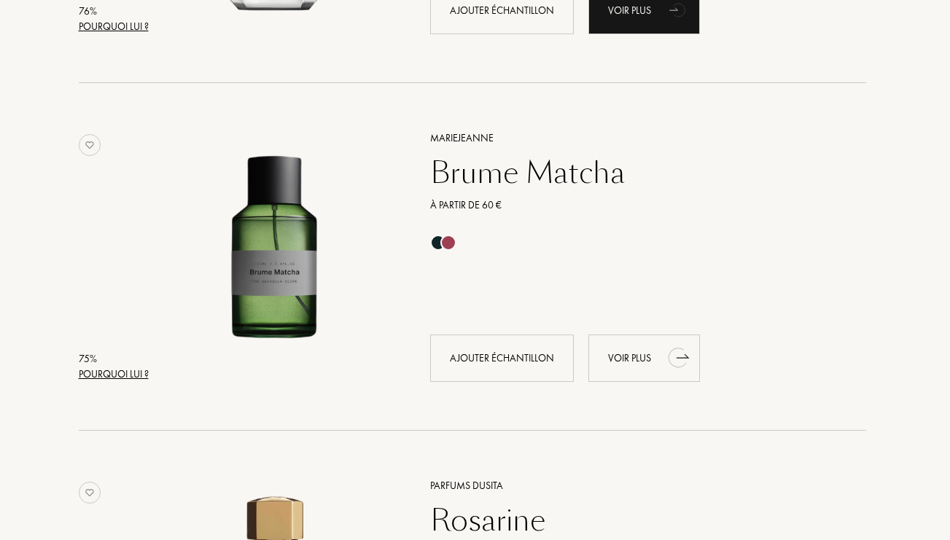
click at [629, 360] on div "Voir plus" at bounding box center [644, 358] width 112 height 47
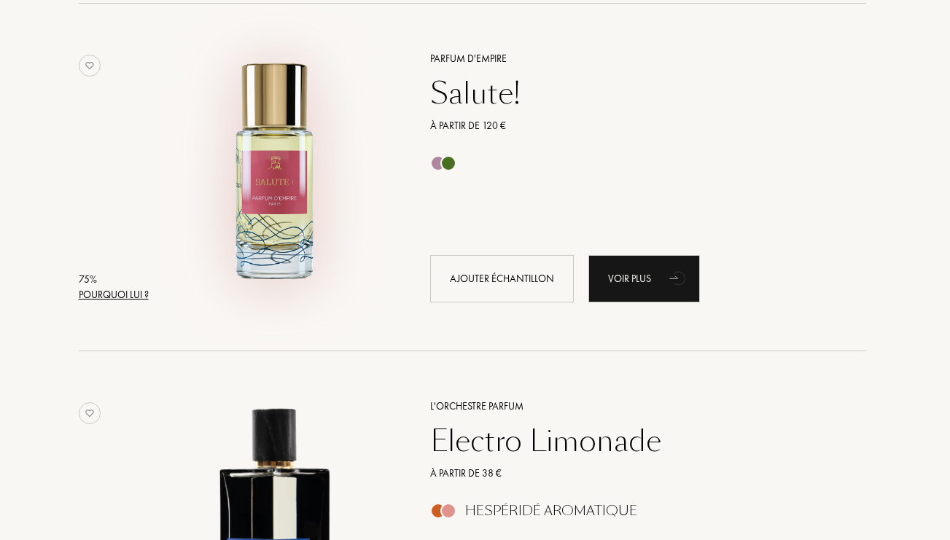
scroll to position [11374, 3]
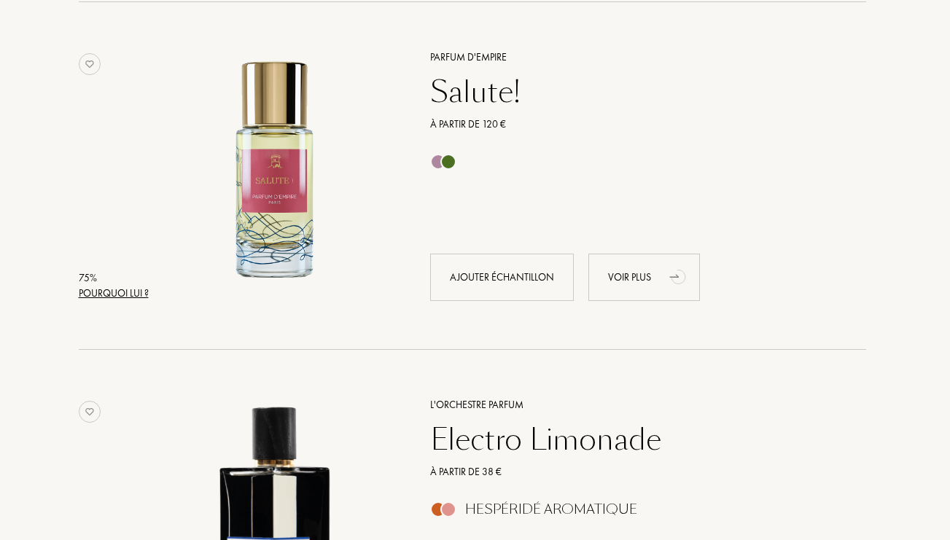
click at [621, 264] on div "Voir plus" at bounding box center [644, 277] width 112 height 47
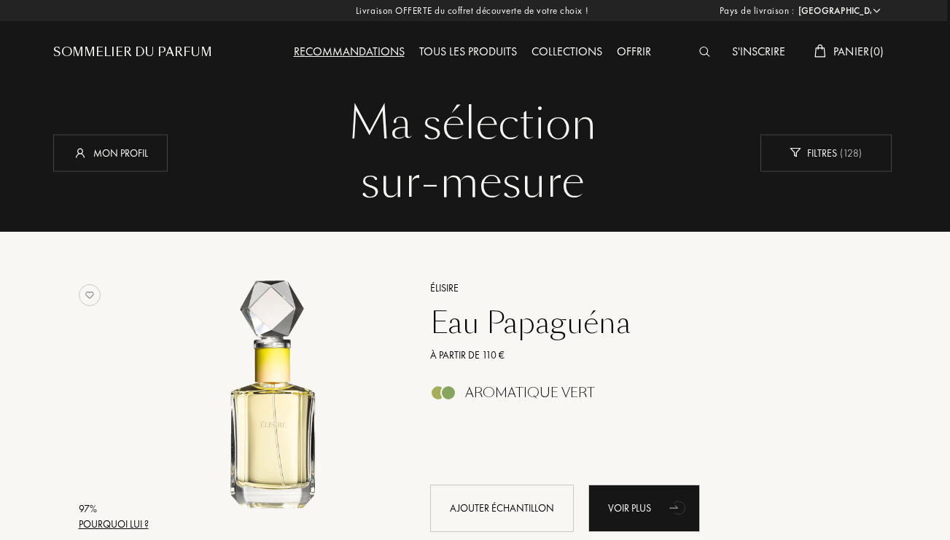
scroll to position [0, 3]
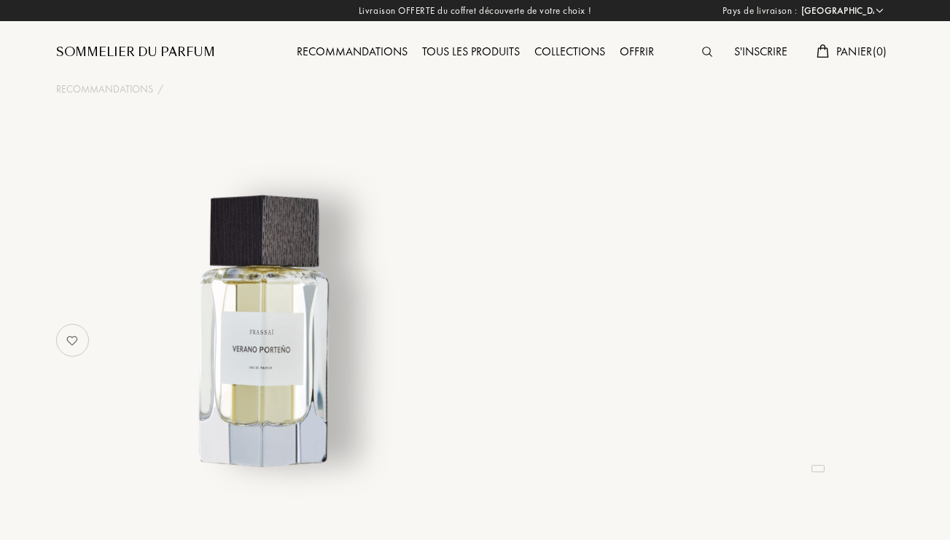
select select "FR"
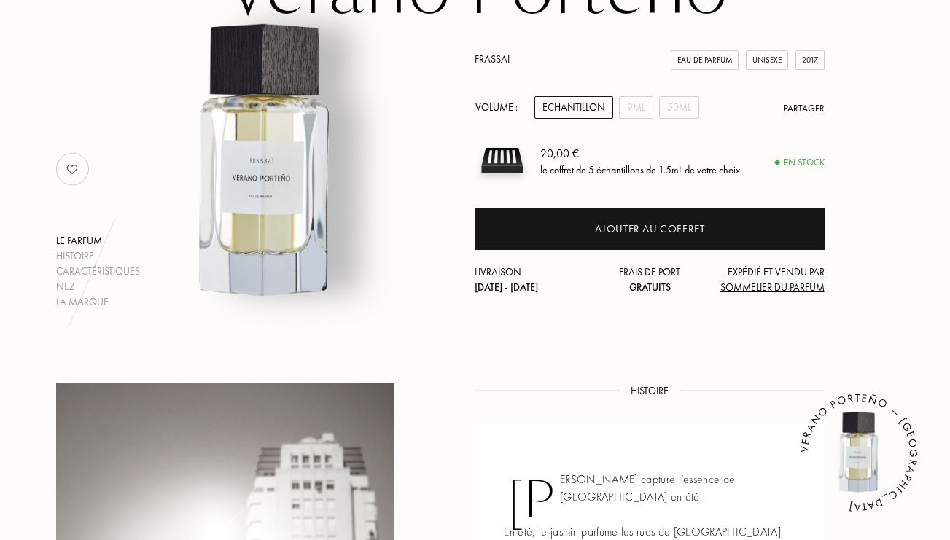
scroll to position [172, 0]
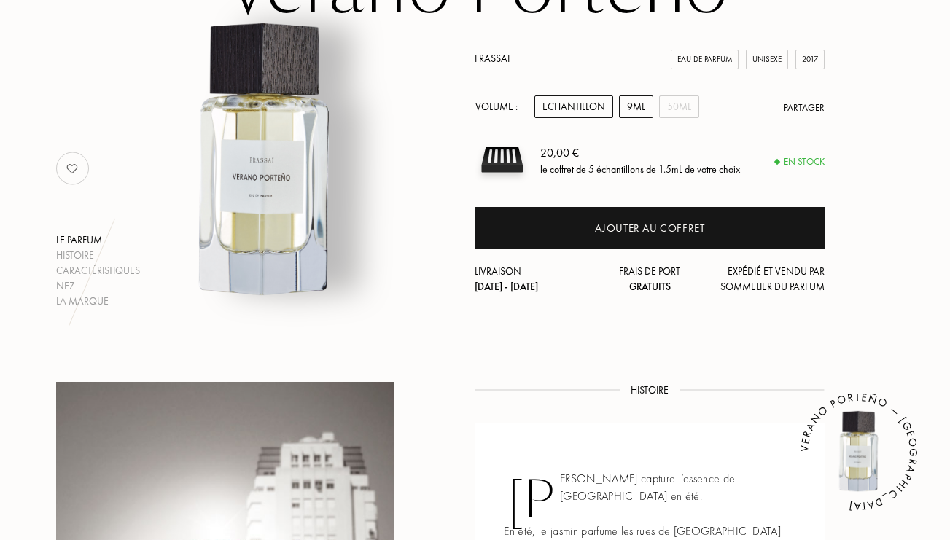
click at [640, 114] on div "9mL" at bounding box center [636, 107] width 34 height 23
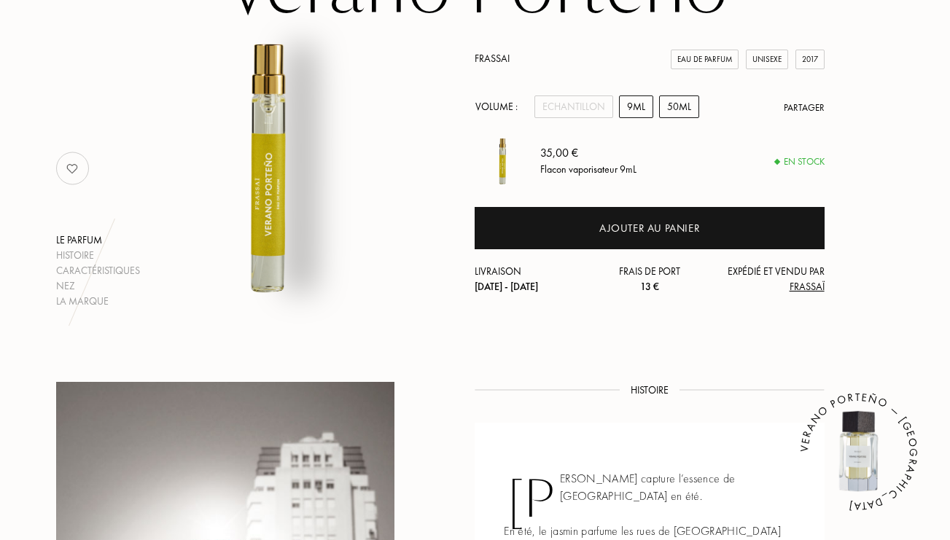
click at [684, 104] on div "50mL" at bounding box center [679, 107] width 40 height 23
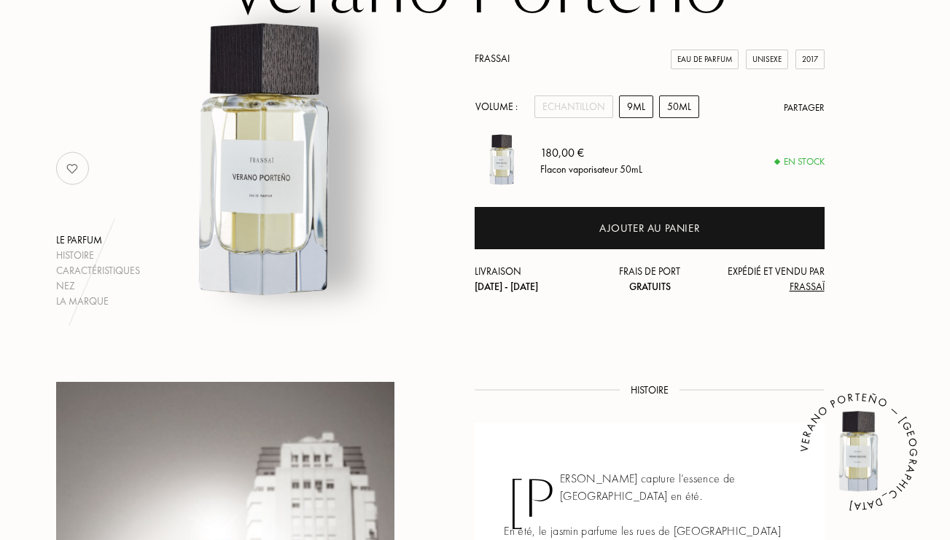
click at [640, 110] on div "9mL" at bounding box center [636, 107] width 34 height 23
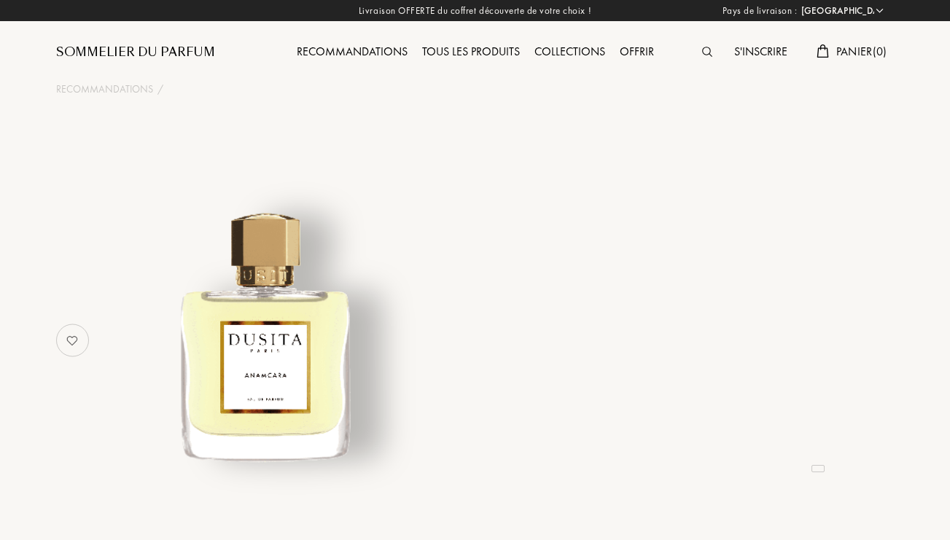
select select "FR"
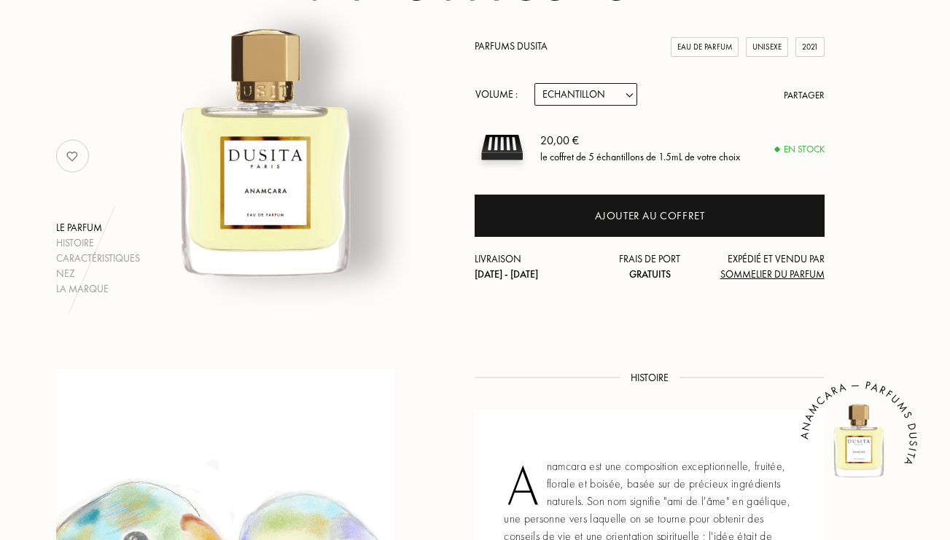
scroll to position [186, 0]
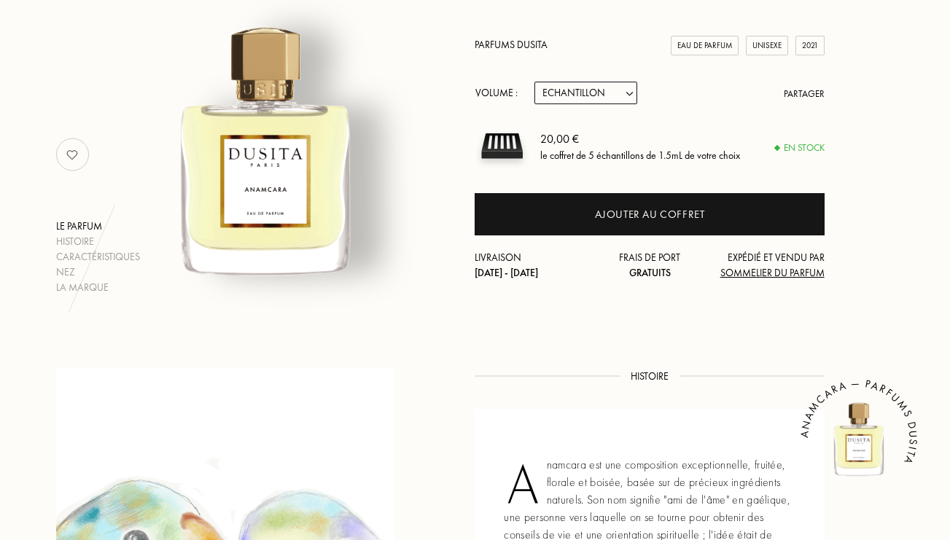
select select "1"
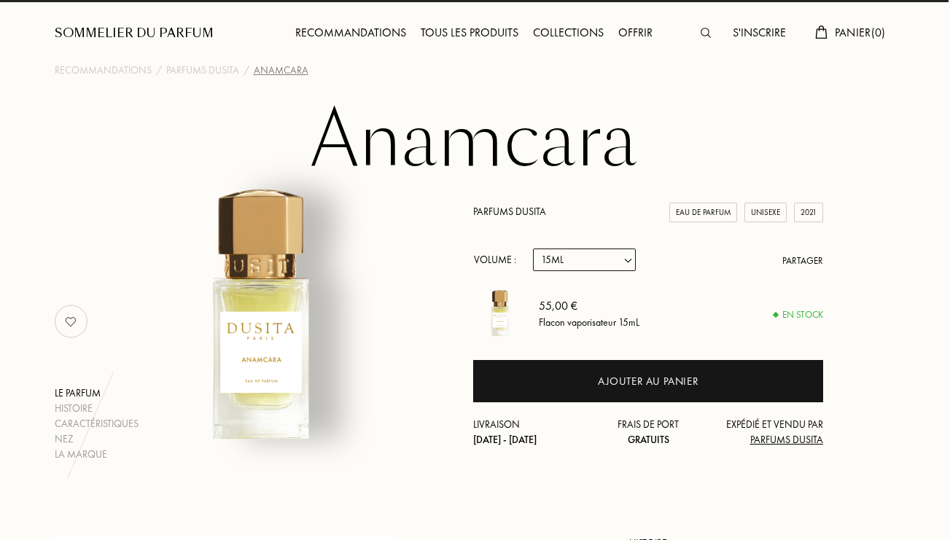
scroll to position [26, 1]
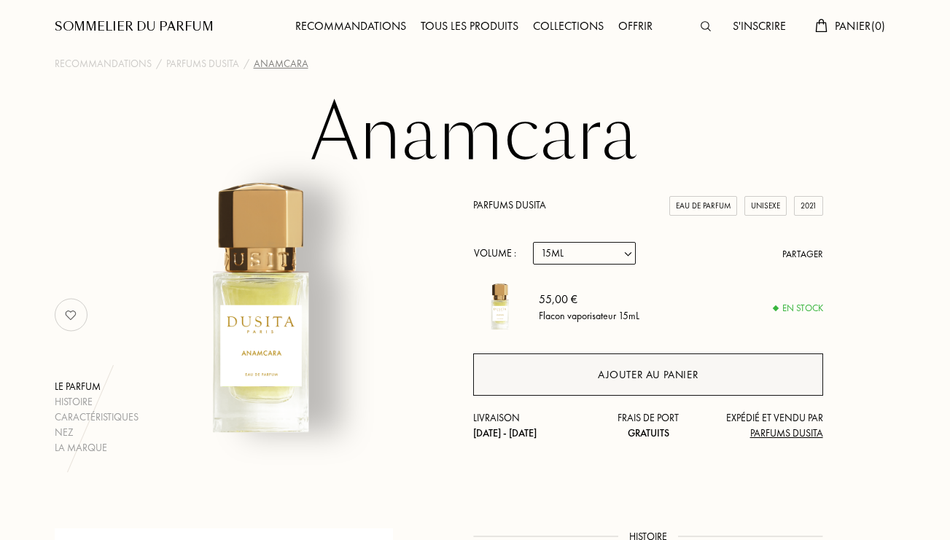
click at [559, 371] on div "Ajouter au panier" at bounding box center [647, 375] width 349 height 42
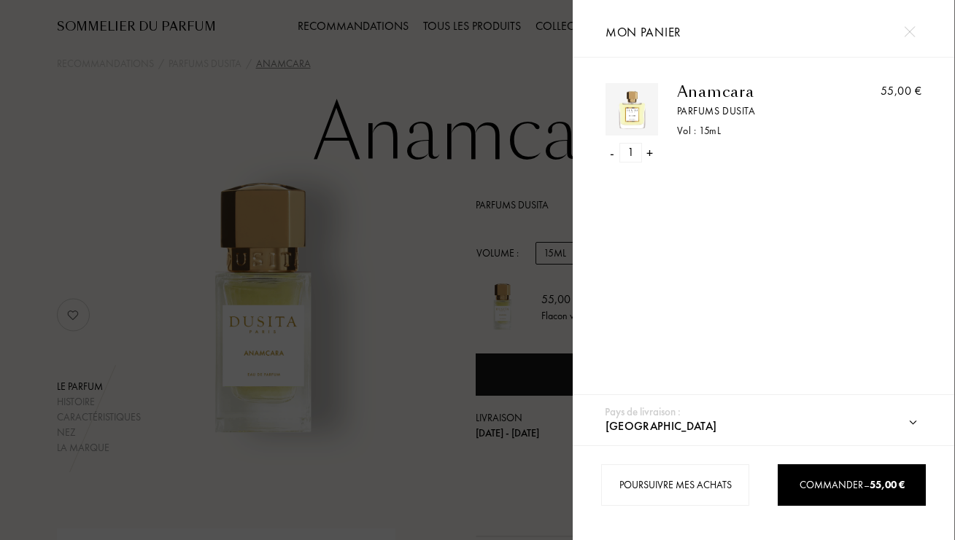
click at [912, 29] on img at bounding box center [908, 31] width 11 height 11
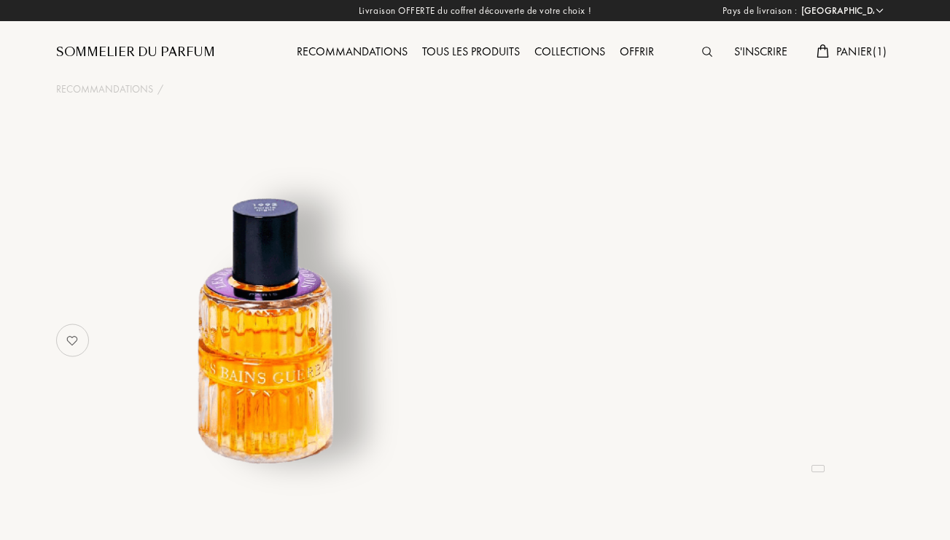
select select "FR"
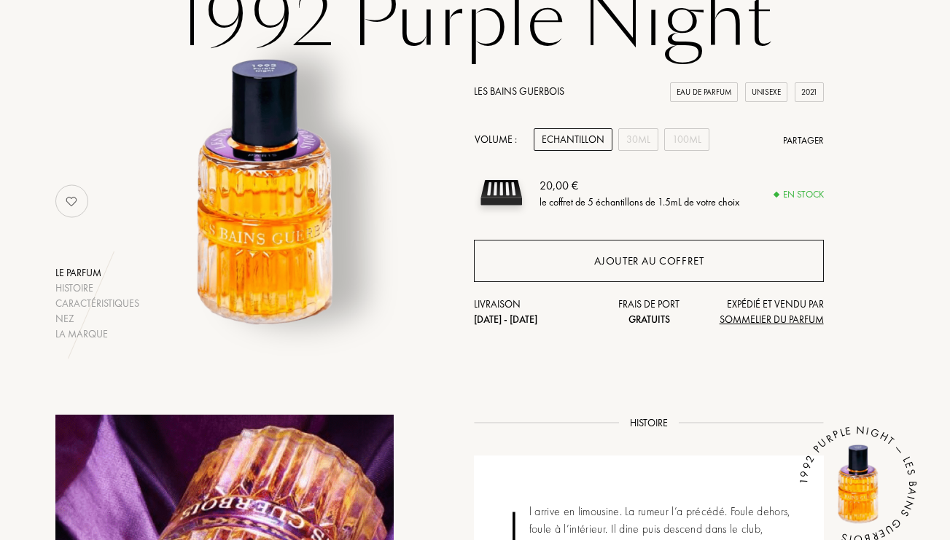
scroll to position [132, 1]
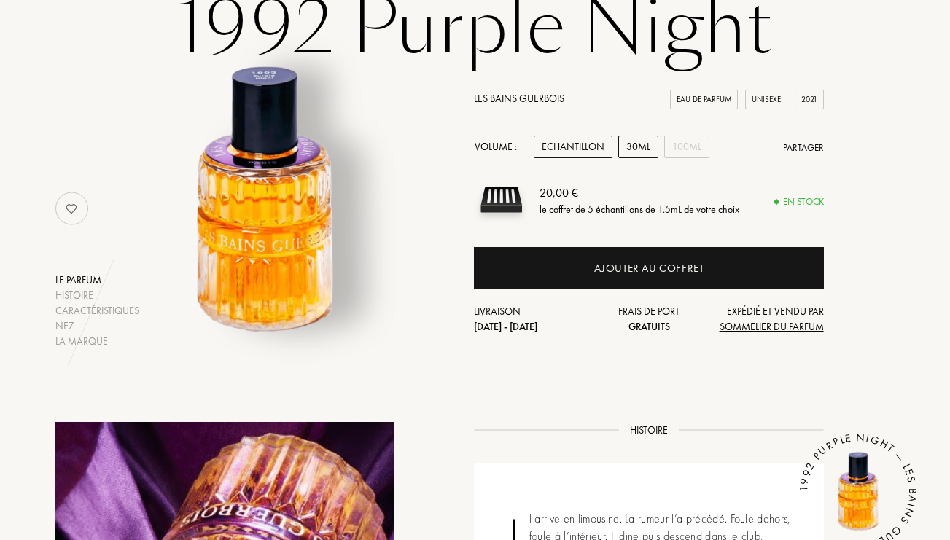
click at [638, 149] on div "30mL" at bounding box center [638, 147] width 40 height 23
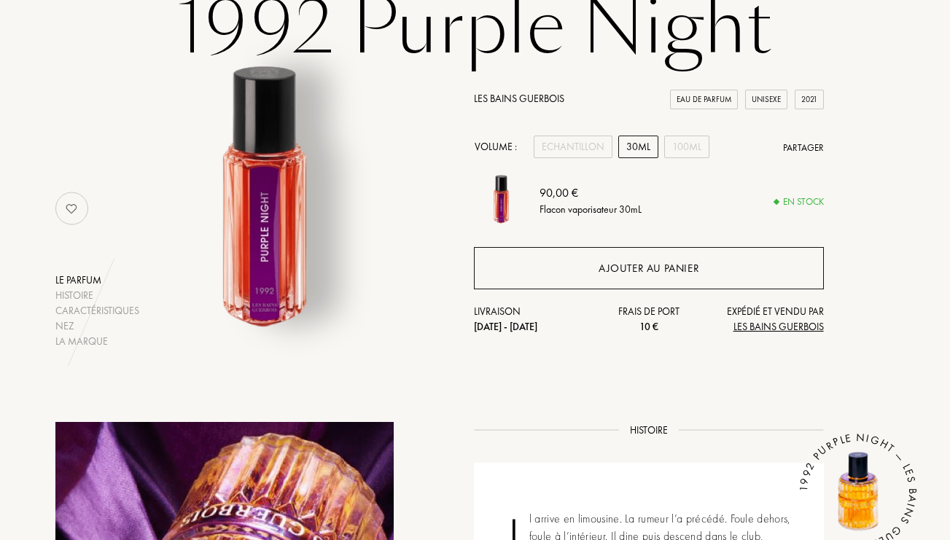
click at [581, 271] on div "Ajouter au panier" at bounding box center [648, 268] width 349 height 42
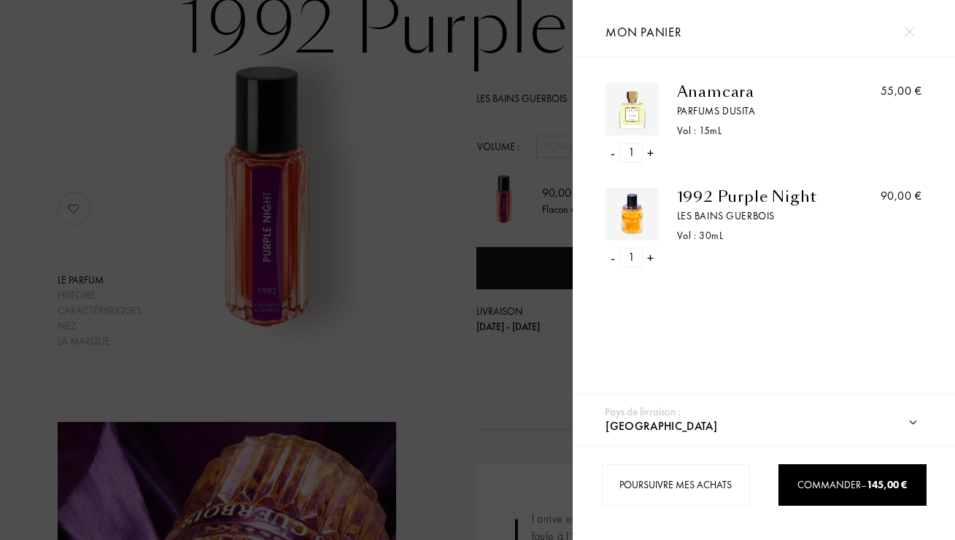
click at [386, 141] on div at bounding box center [286, 270] width 572 height 540
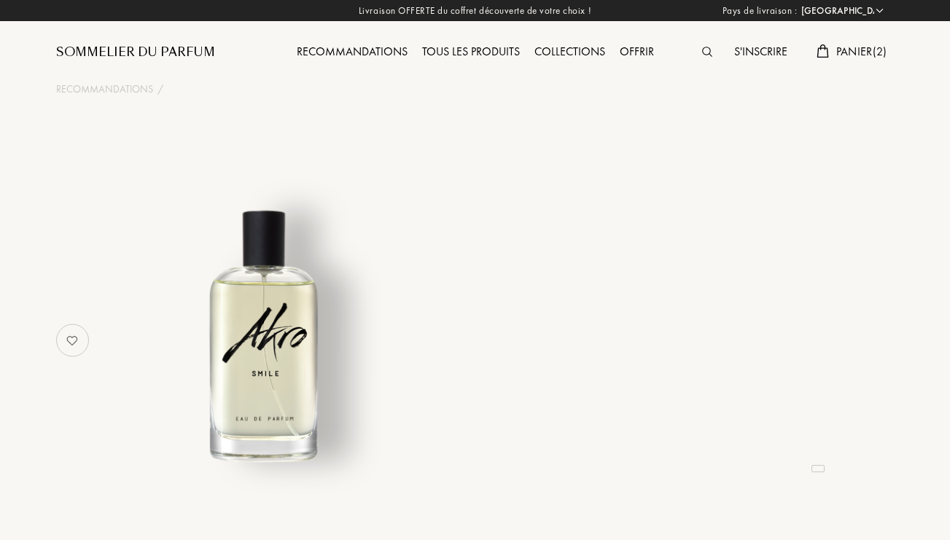
select select "FR"
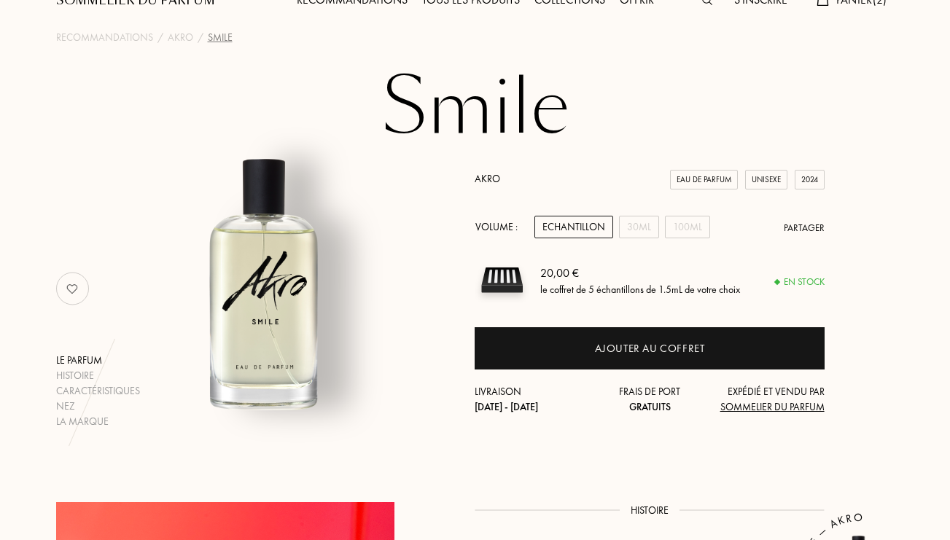
scroll to position [71, 0]
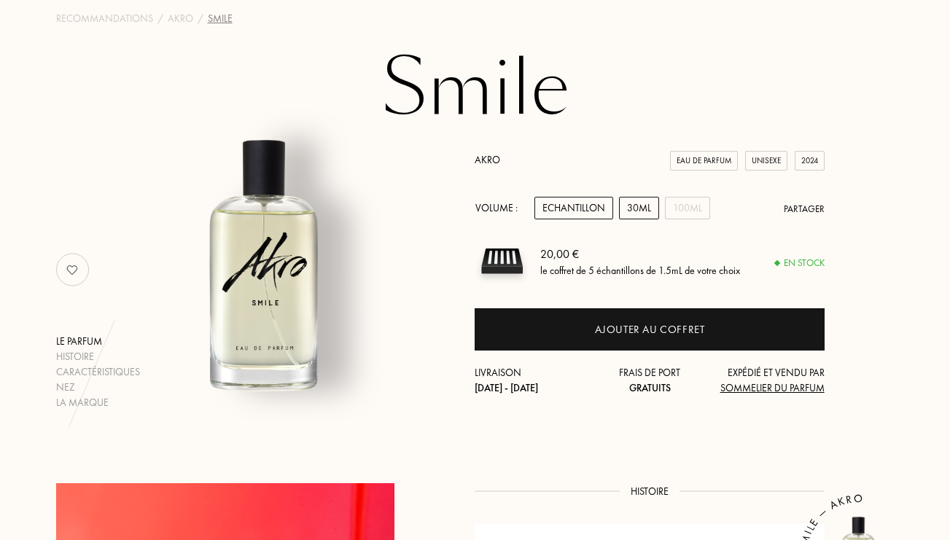
click at [640, 214] on div "30mL" at bounding box center [639, 208] width 40 height 23
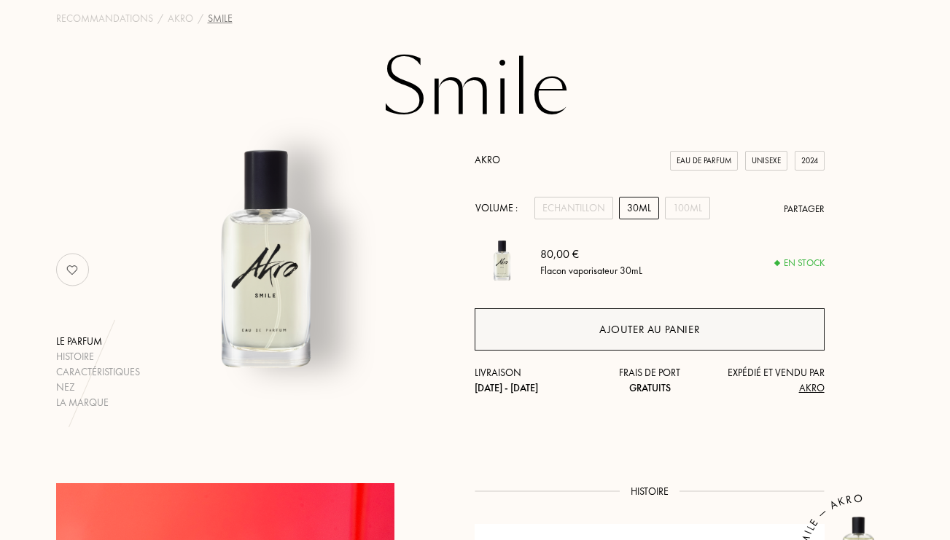
click at [638, 322] on div "Ajouter au panier" at bounding box center [649, 330] width 101 height 17
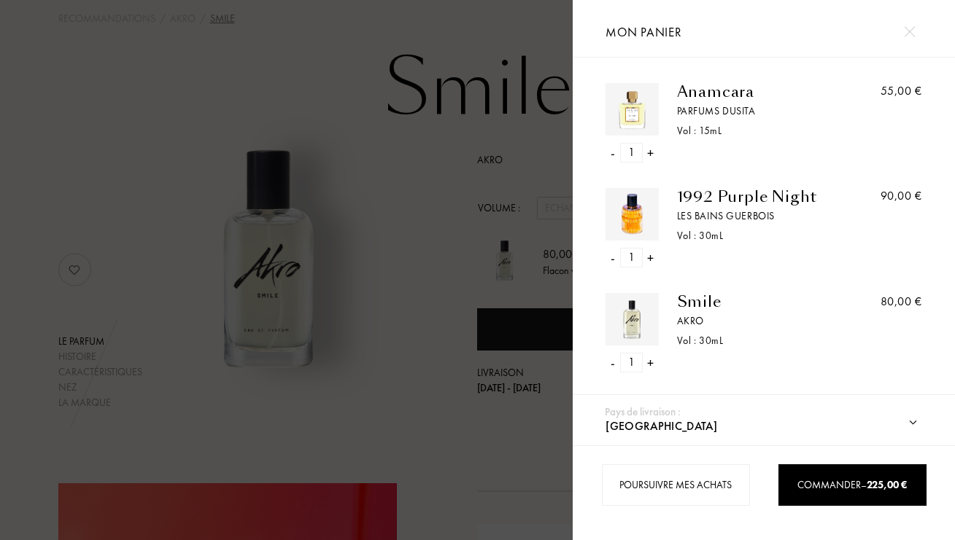
click at [422, 357] on div at bounding box center [286, 270] width 572 height 540
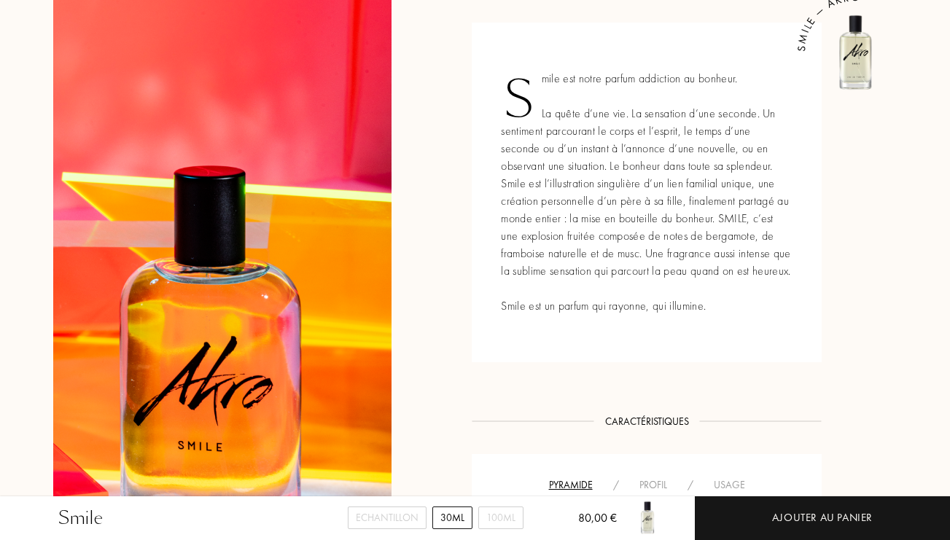
scroll to position [523, 3]
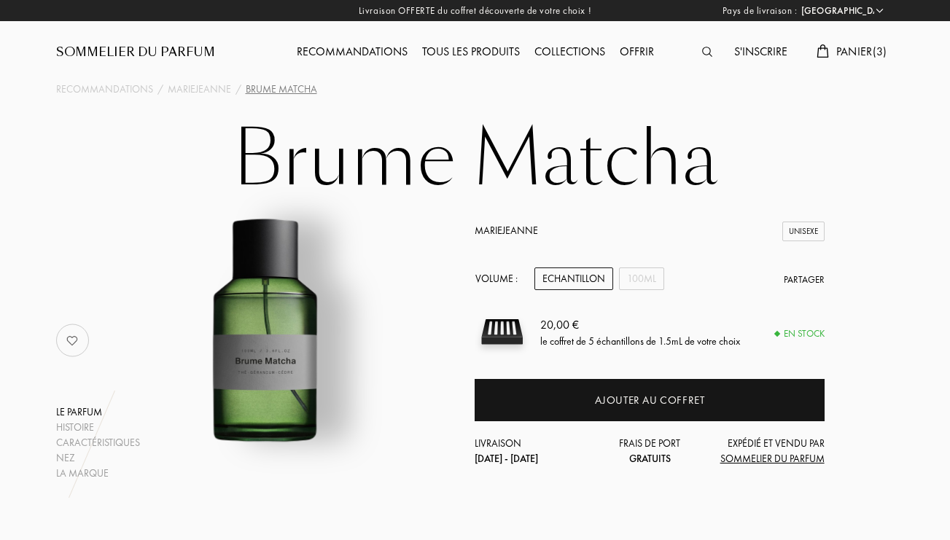
select select "FR"
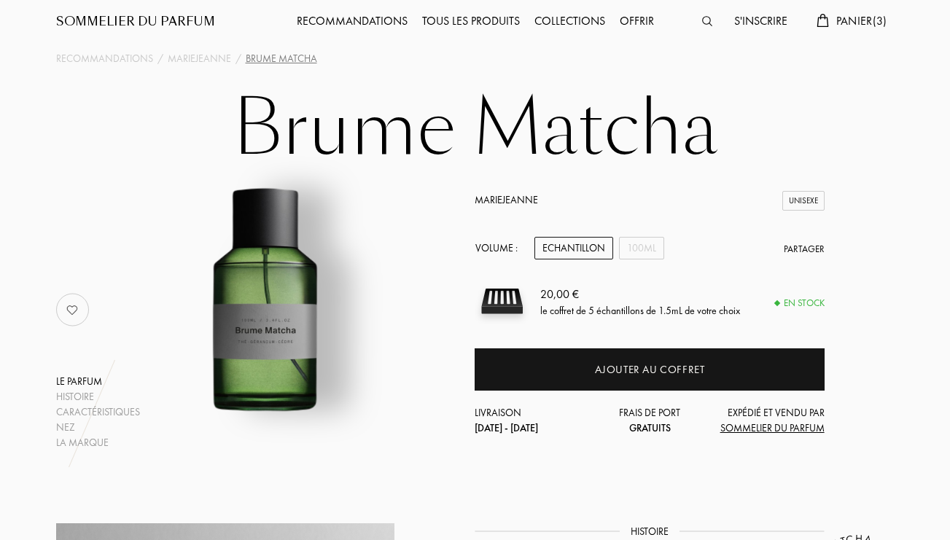
scroll to position [31, 0]
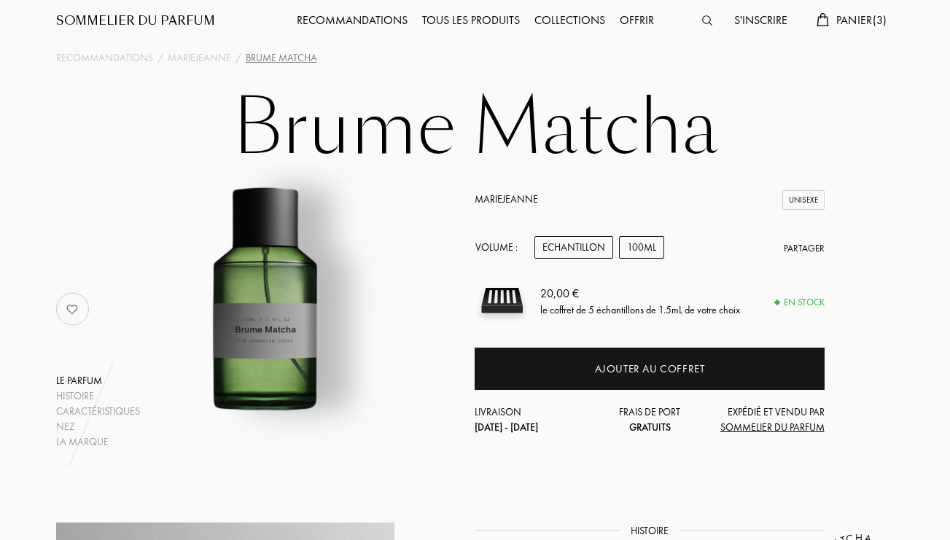
click at [645, 246] on div "100mL" at bounding box center [641, 247] width 45 height 23
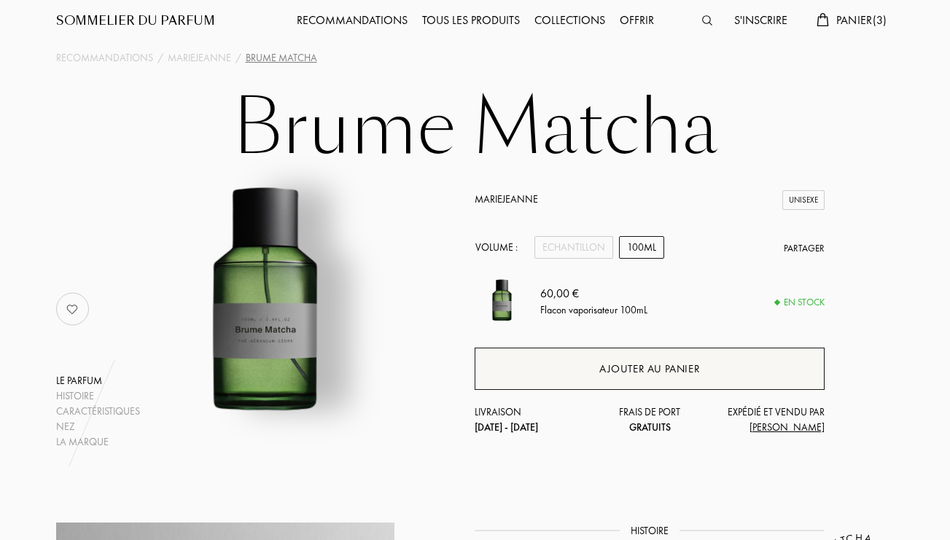
click at [602, 370] on div "Ajouter au panier" at bounding box center [649, 369] width 101 height 17
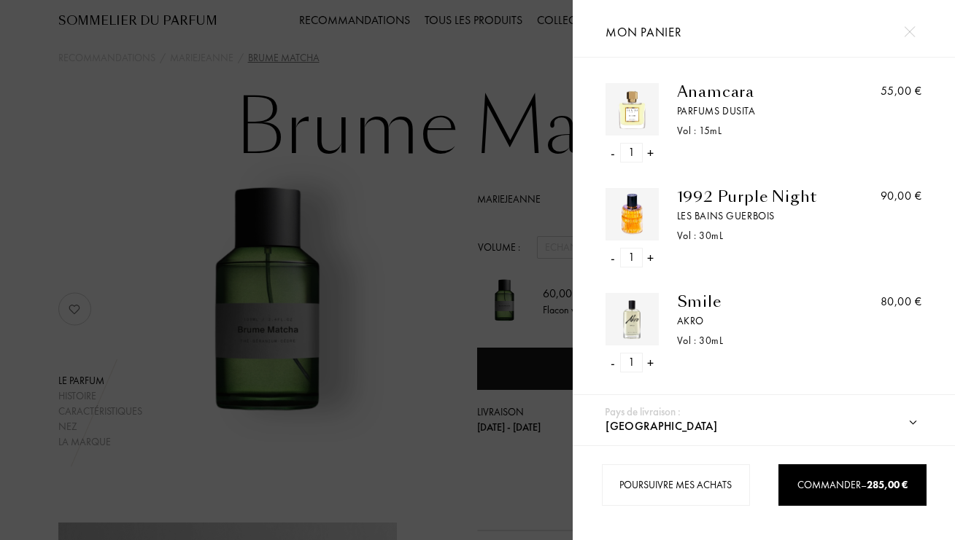
click at [400, 264] on div at bounding box center [286, 270] width 572 height 540
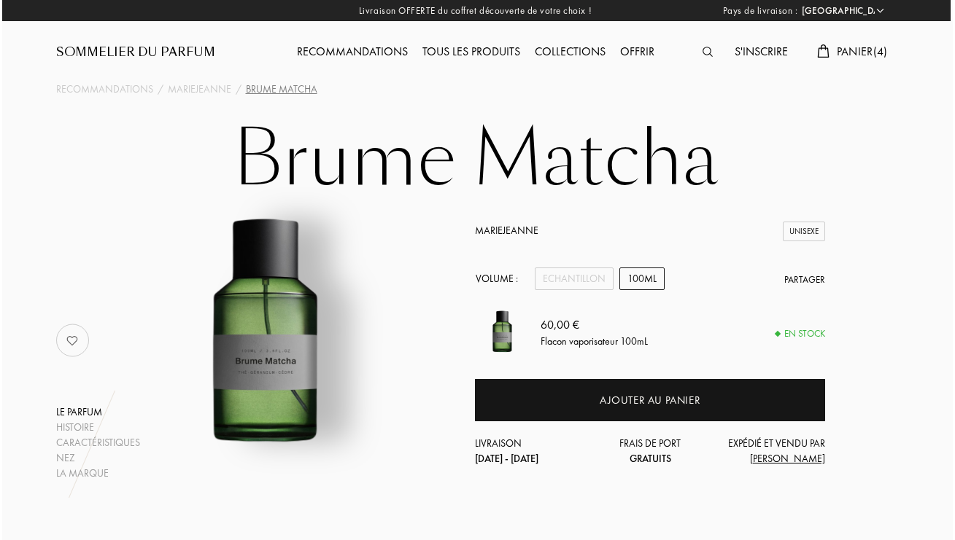
scroll to position [0, 2]
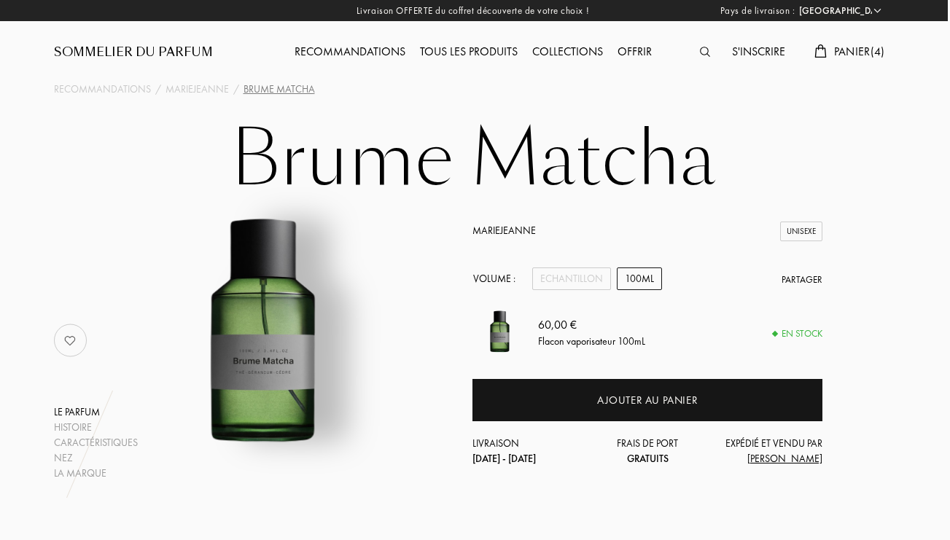
click at [840, 55] on span "Panier ( 4 )" at bounding box center [859, 51] width 51 height 15
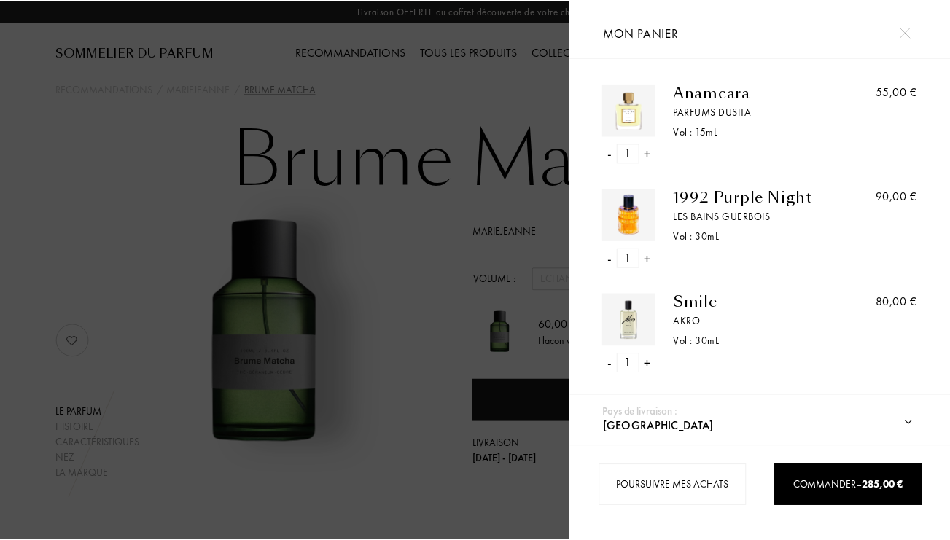
scroll to position [0, 0]
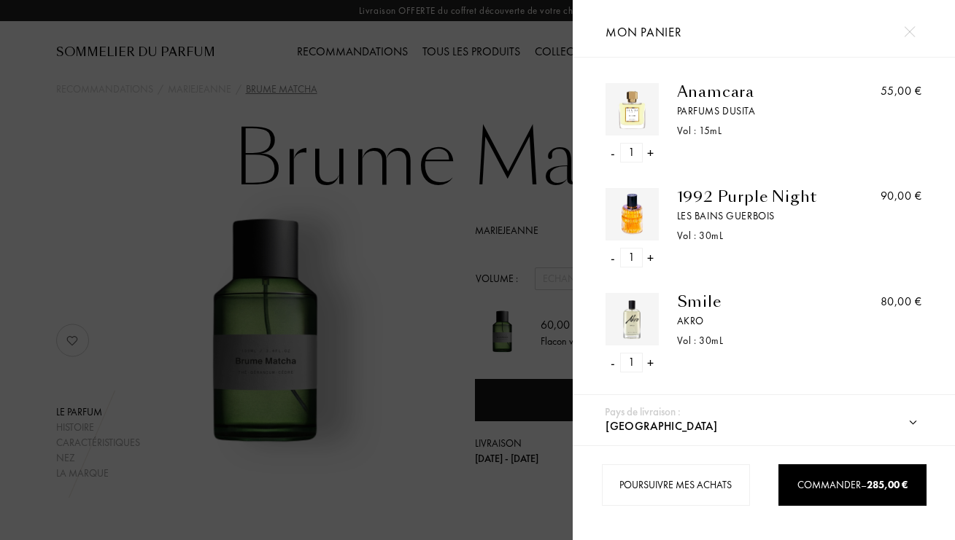
click at [611, 258] on div "-" at bounding box center [612, 258] width 4 height 20
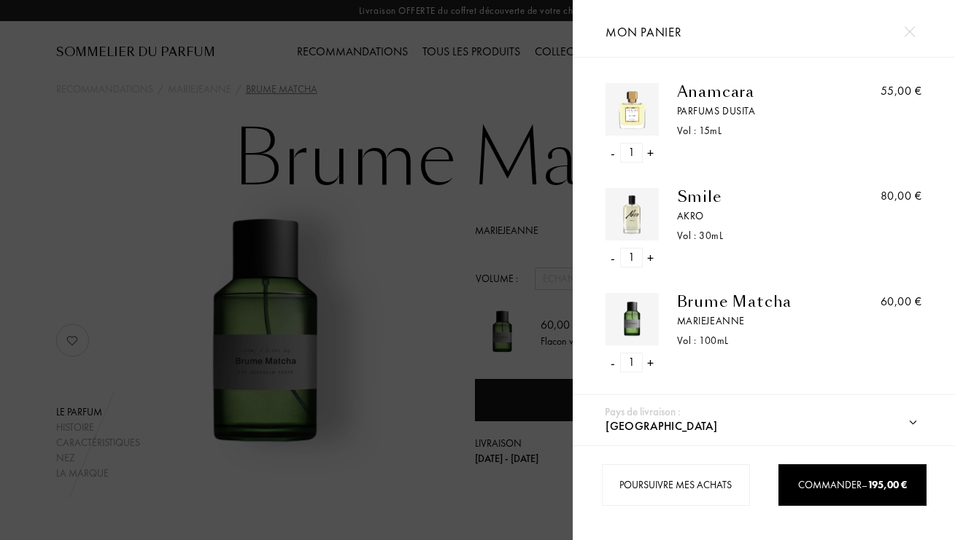
click at [610, 256] on div "-" at bounding box center [612, 258] width 4 height 20
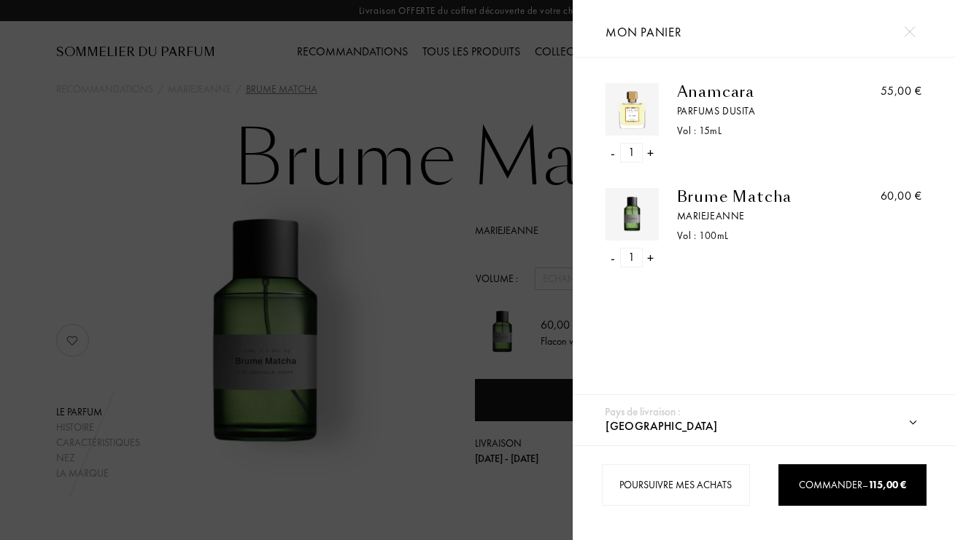
click at [412, 259] on div at bounding box center [286, 270] width 572 height 540
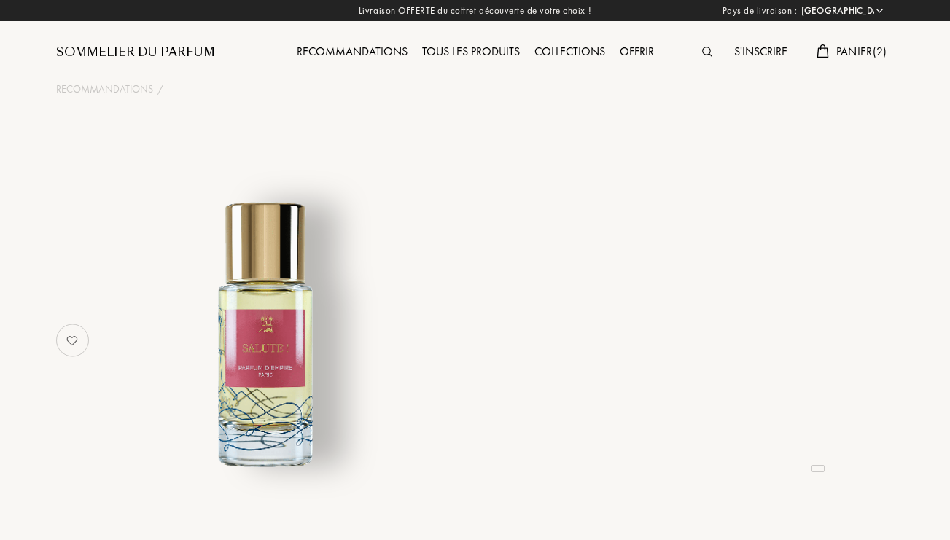
select select "FR"
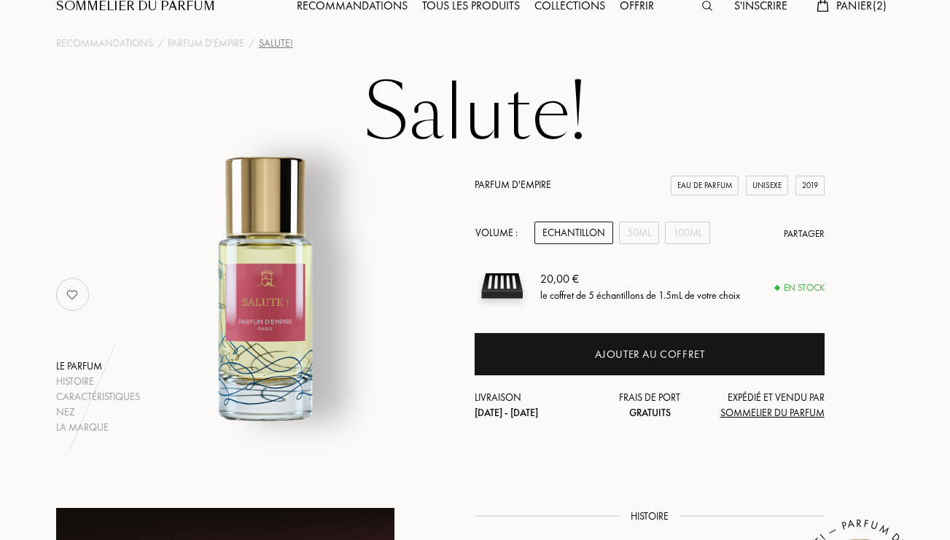
scroll to position [47, 0]
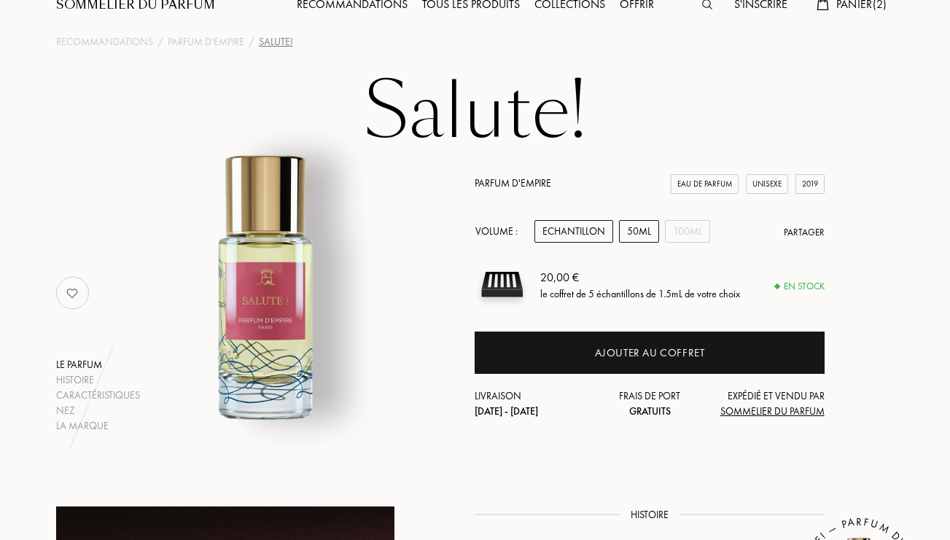
click at [644, 236] on div "50mL" at bounding box center [639, 231] width 40 height 23
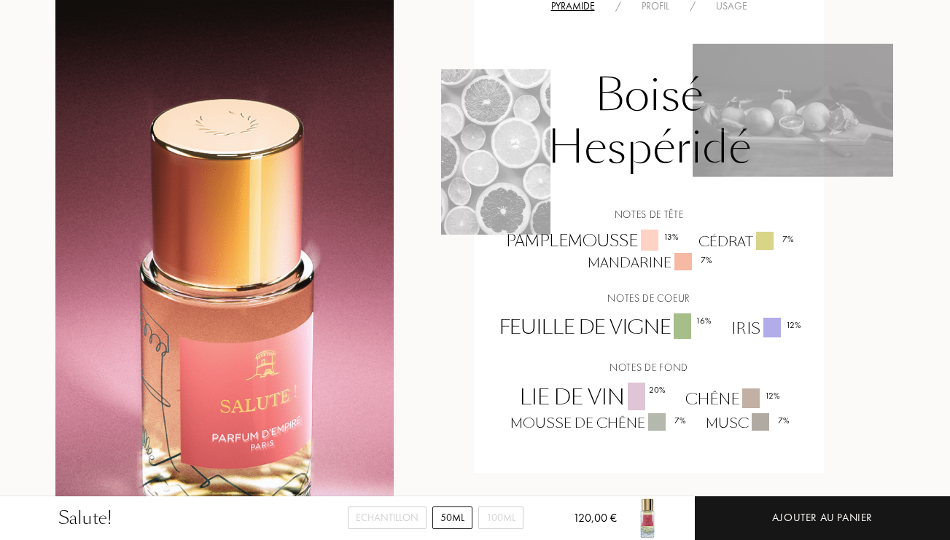
scroll to position [1264, 2]
